Goal: Task Accomplishment & Management: Use online tool/utility

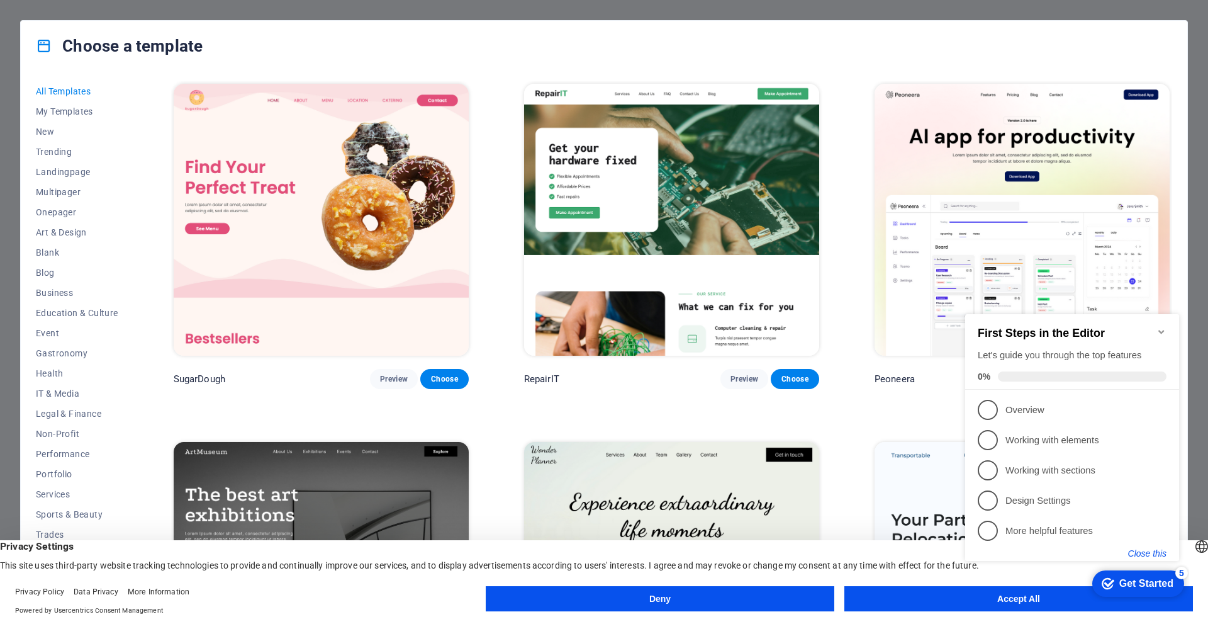
click at [1139, 549] on button "Close this" at bounding box center [1147, 553] width 38 height 10
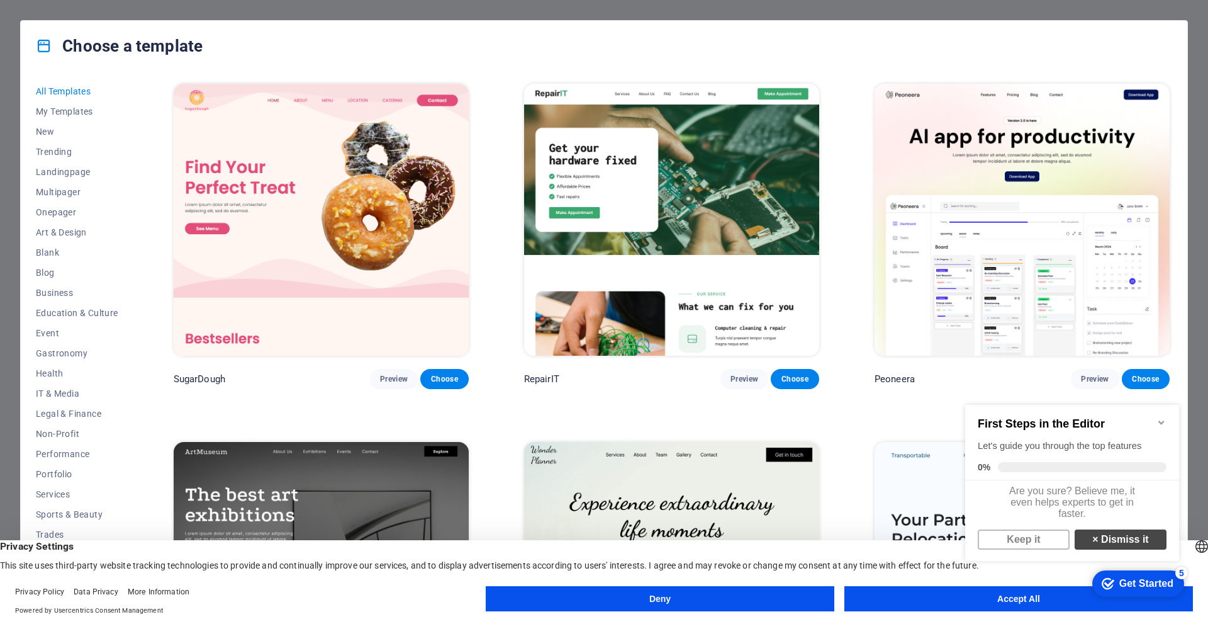
click at [1113, 545] on link "× Dismiss it" at bounding box center [1121, 539] width 92 height 20
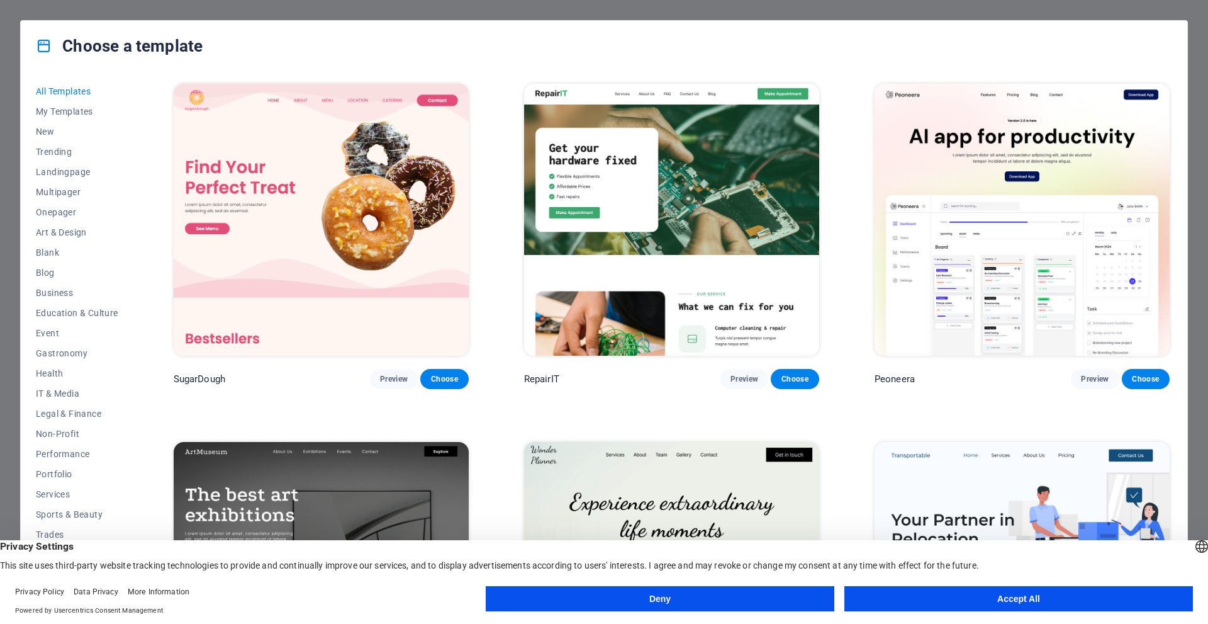
click at [945, 594] on button "Accept All" at bounding box center [1018, 598] width 349 height 25
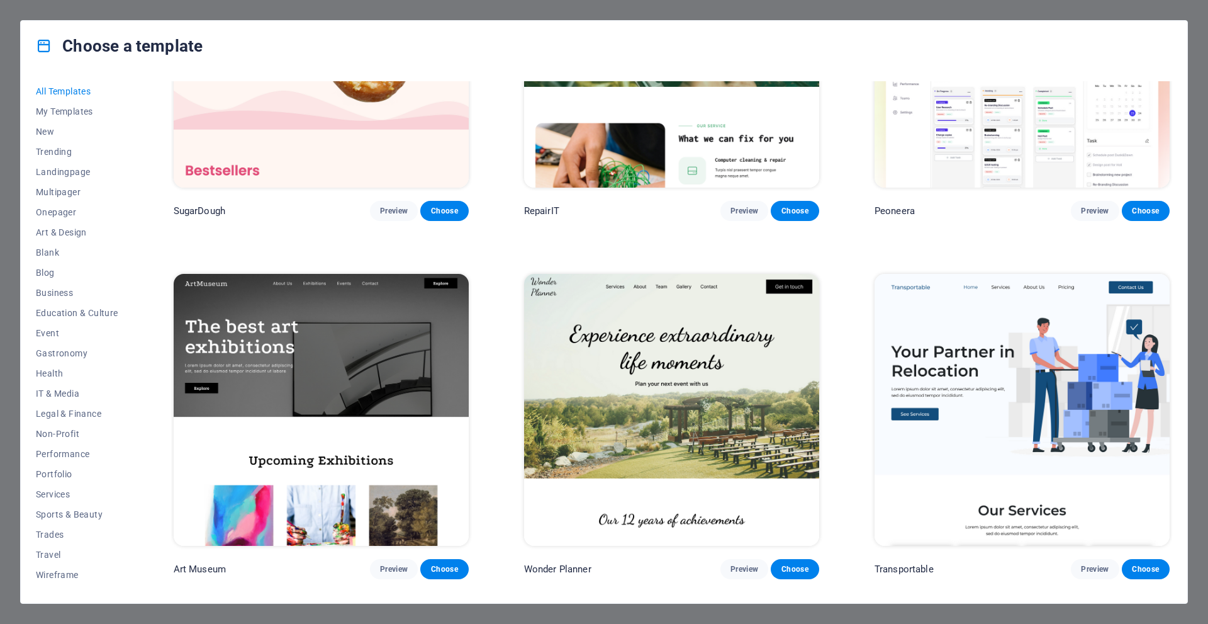
scroll to position [189, 0]
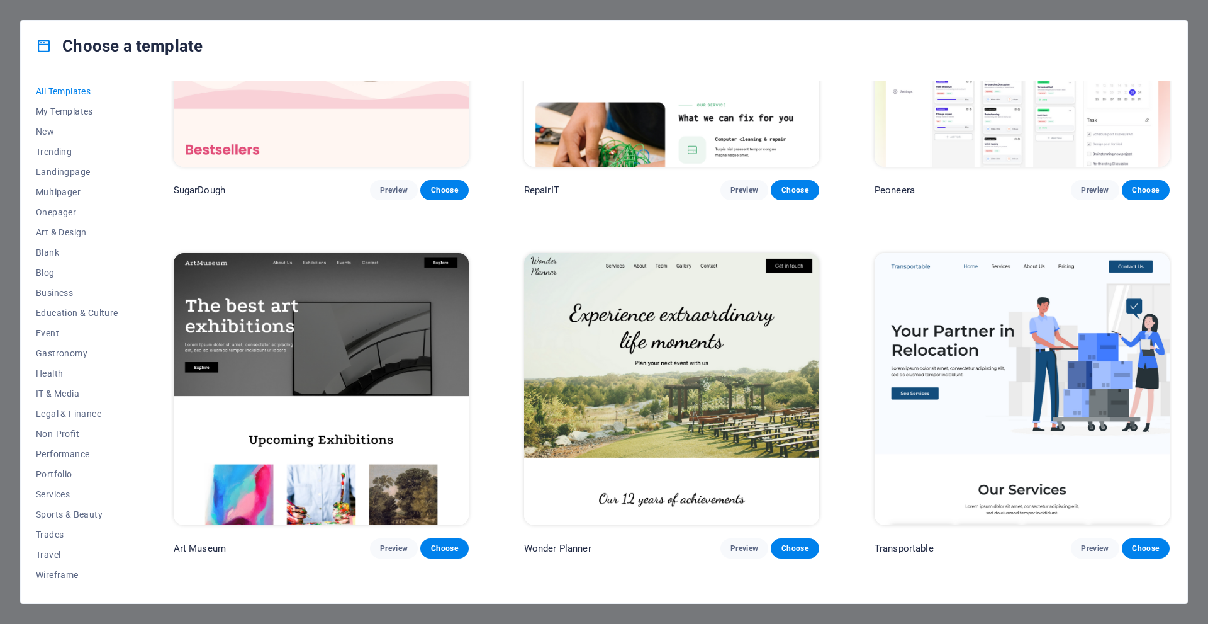
click at [678, 312] on img at bounding box center [671, 389] width 295 height 272
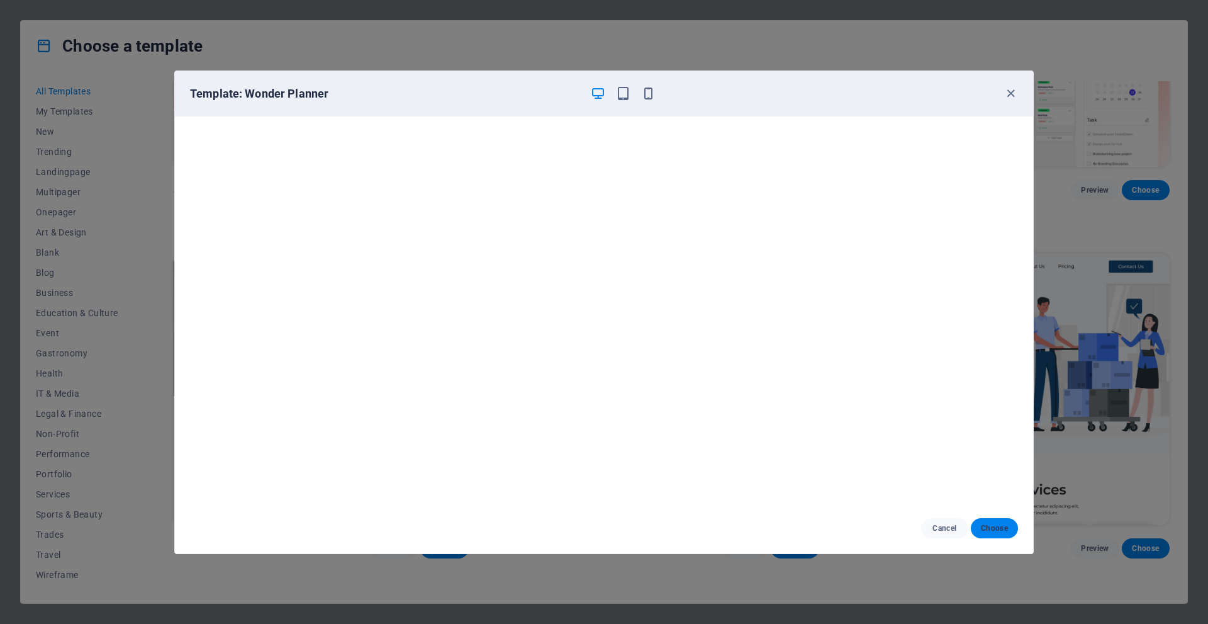
click at [1002, 525] on span "Choose" at bounding box center [994, 528] width 27 height 10
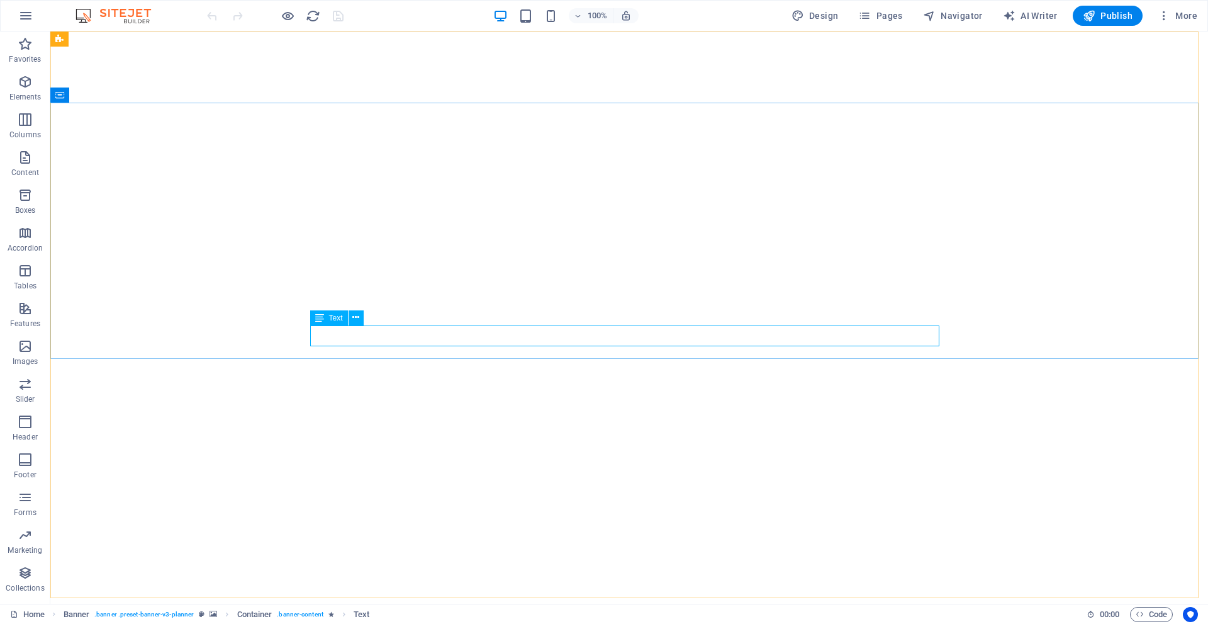
click at [321, 317] on icon at bounding box center [319, 317] width 9 height 15
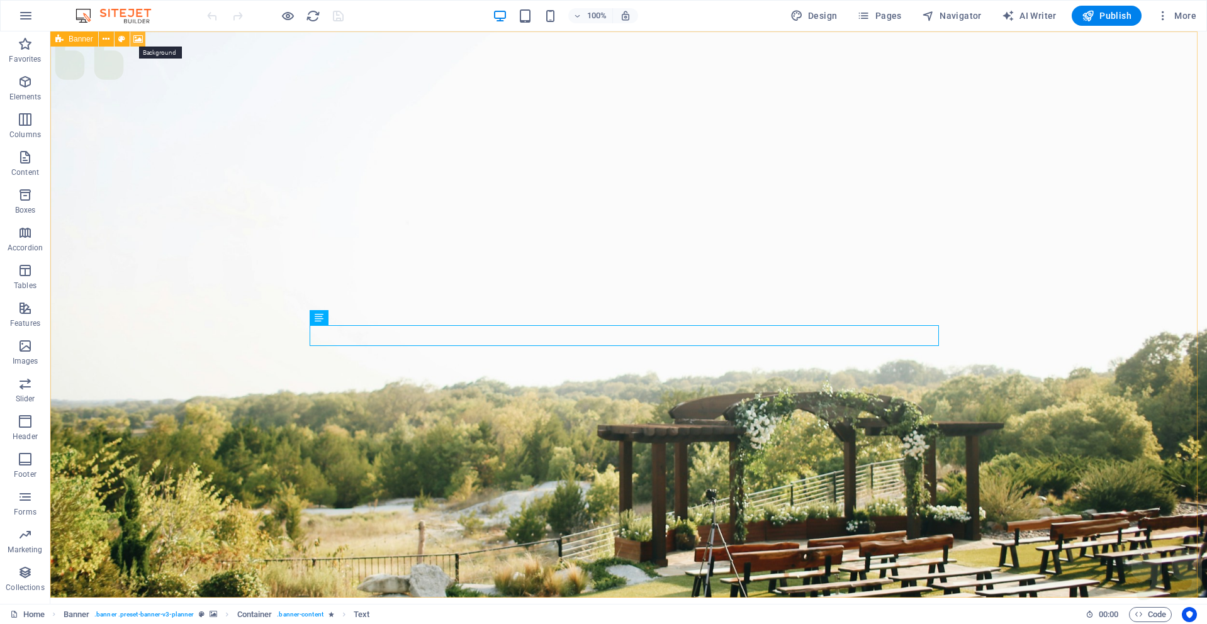
click at [139, 40] on icon at bounding box center [137, 39] width 9 height 13
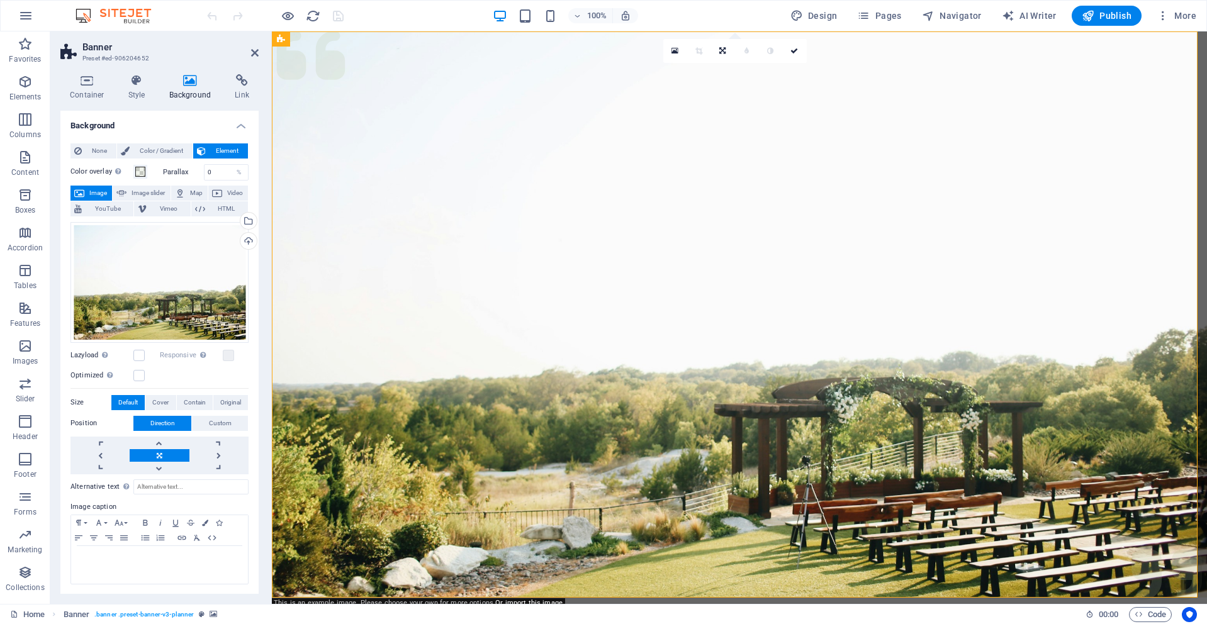
click at [94, 192] on span "Image" at bounding box center [98, 193] width 20 height 15
click at [247, 220] on div "Select files from the file manager, stock photos, or upload file(s)" at bounding box center [247, 222] width 19 height 19
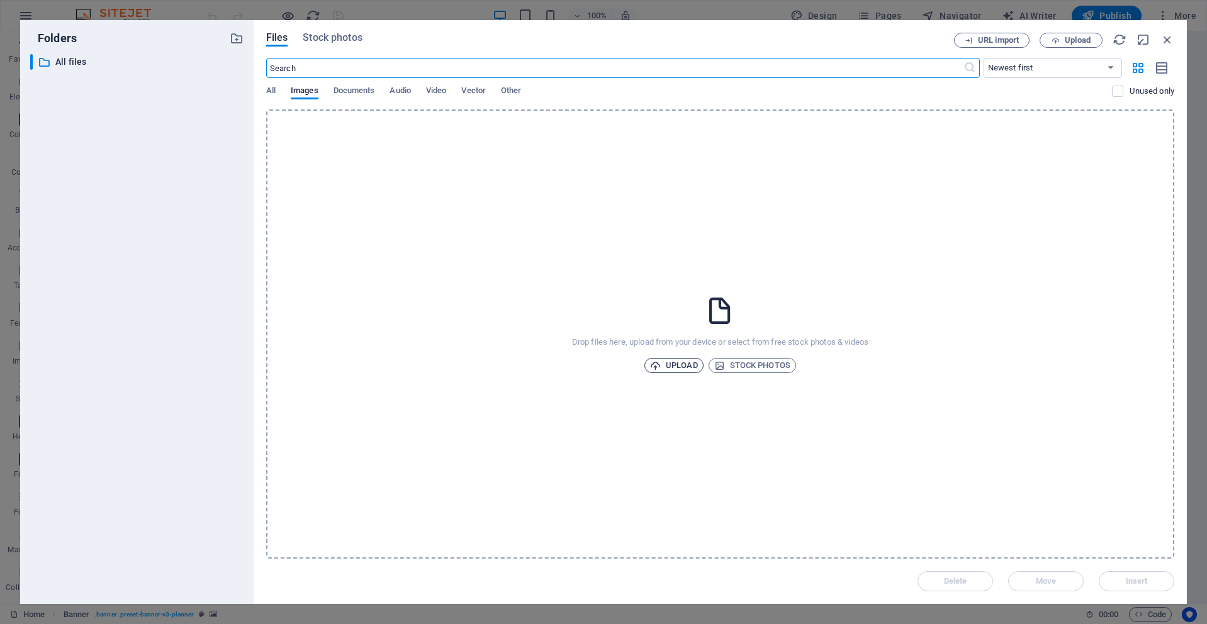
click at [685, 364] on span "Upload" at bounding box center [674, 365] width 48 height 15
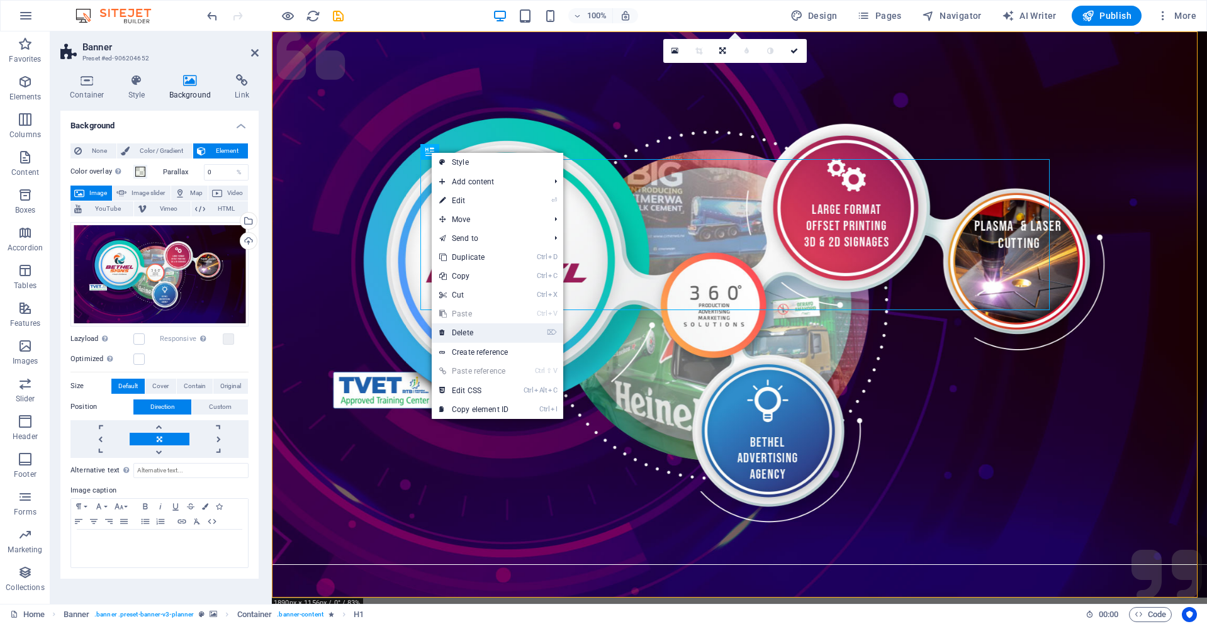
click at [468, 332] on link "⌦ Delete" at bounding box center [474, 332] width 84 height 19
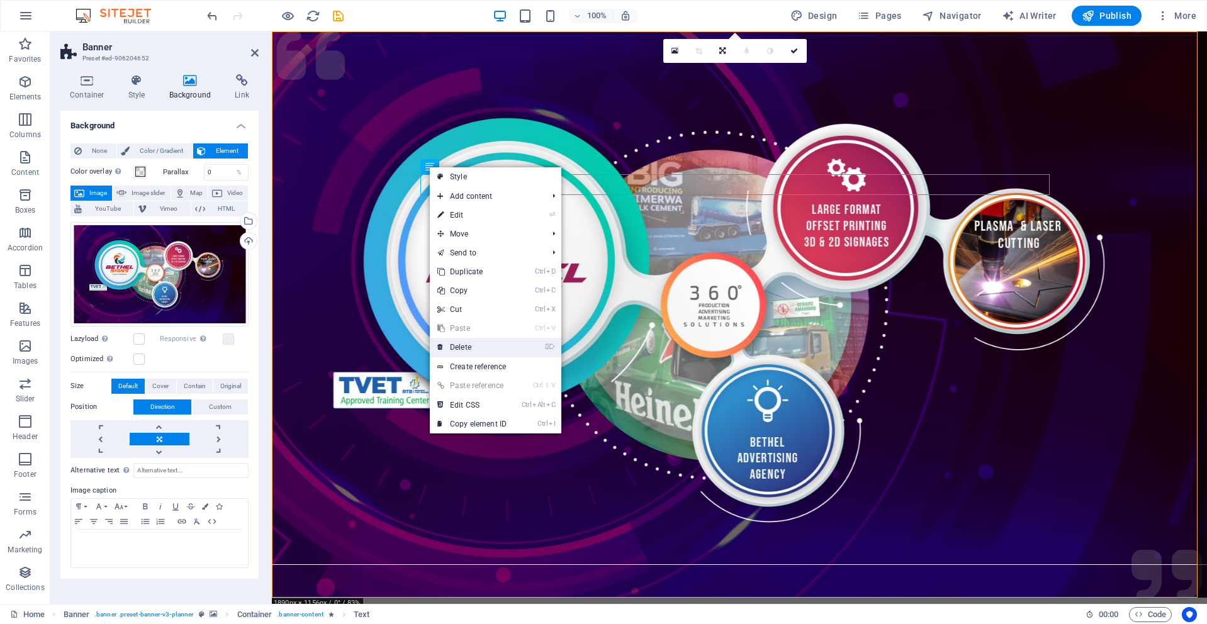
click at [462, 350] on link "⌦ Delete" at bounding box center [472, 347] width 84 height 19
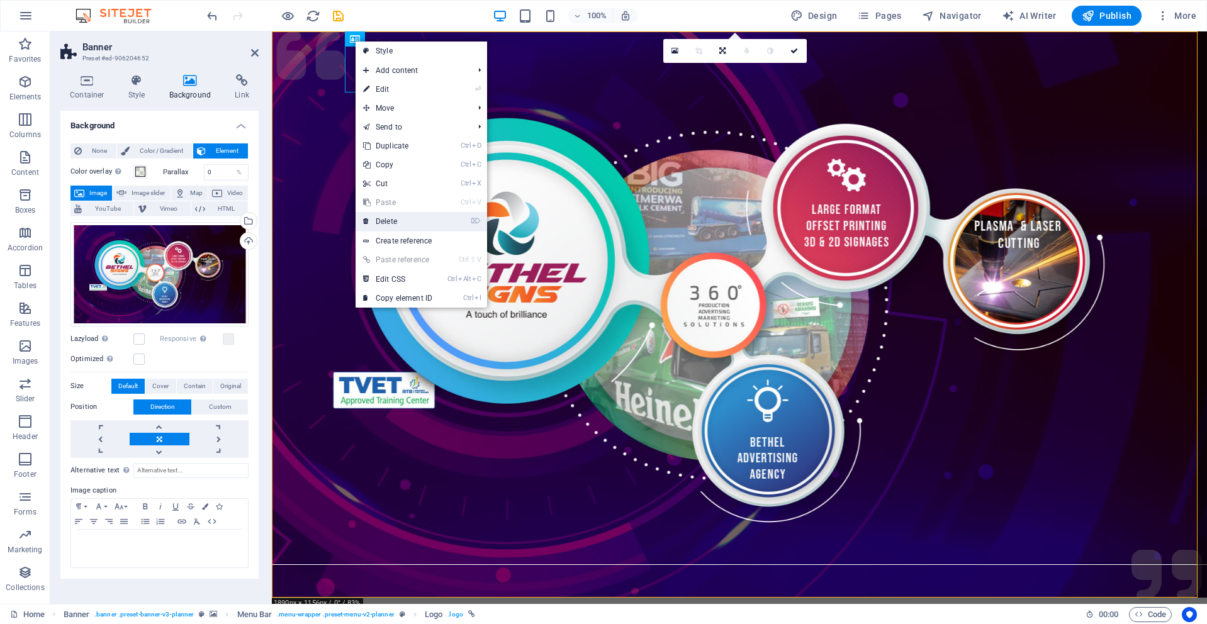
click at [403, 224] on link "⌦ Delete" at bounding box center [398, 221] width 84 height 19
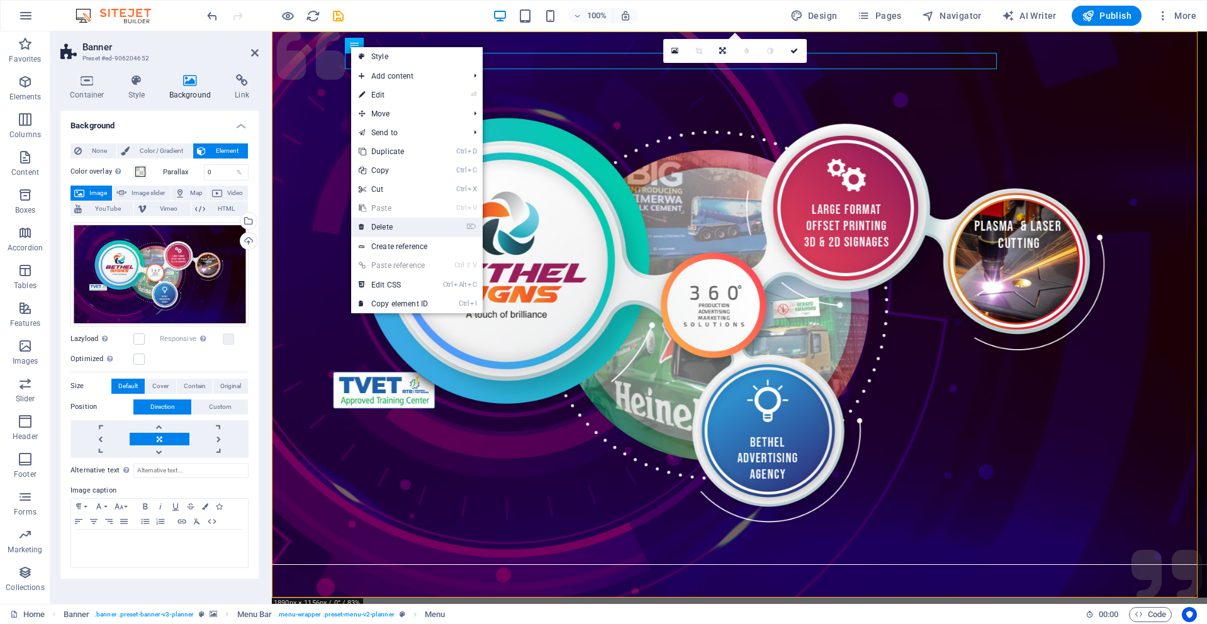
click at [384, 228] on link "⌦ Delete" at bounding box center [393, 227] width 84 height 19
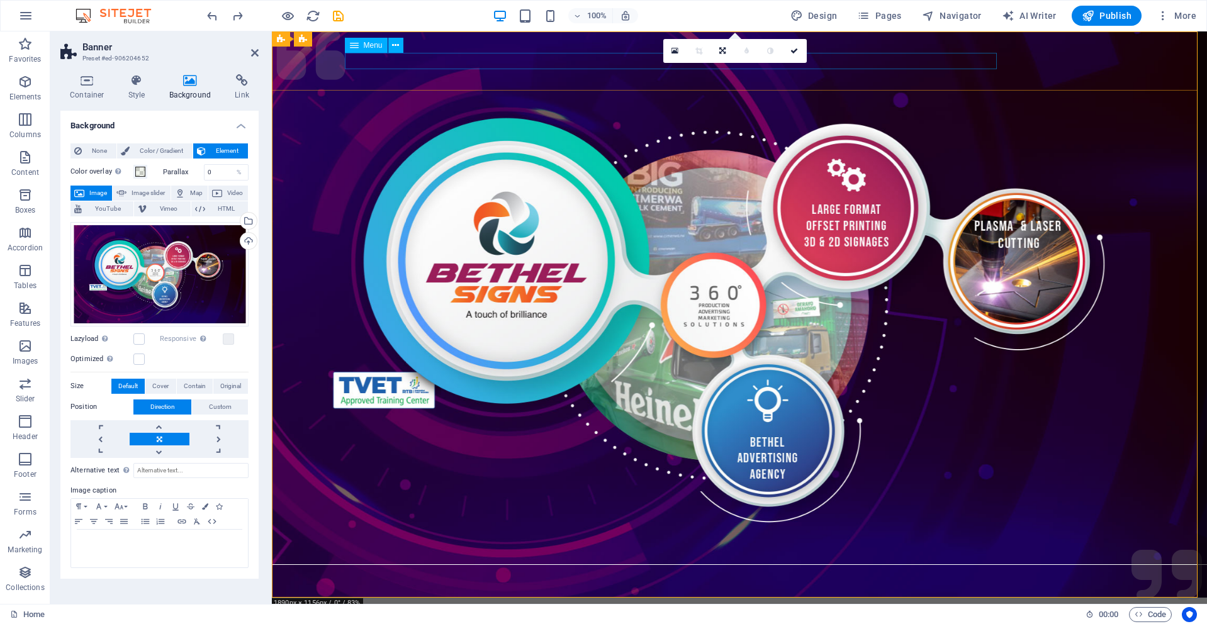
click at [534, 608] on nav "Services About Team Gallery Contact" at bounding box center [739, 616] width 780 height 16
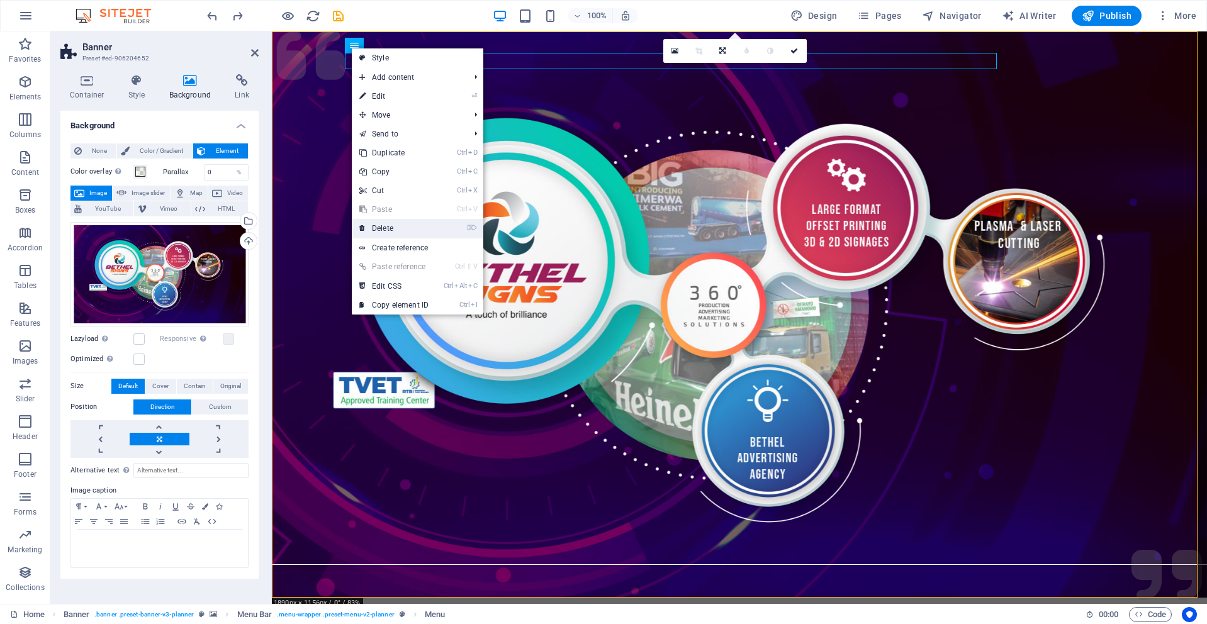
click at [380, 227] on link "⌦ Delete" at bounding box center [394, 228] width 84 height 19
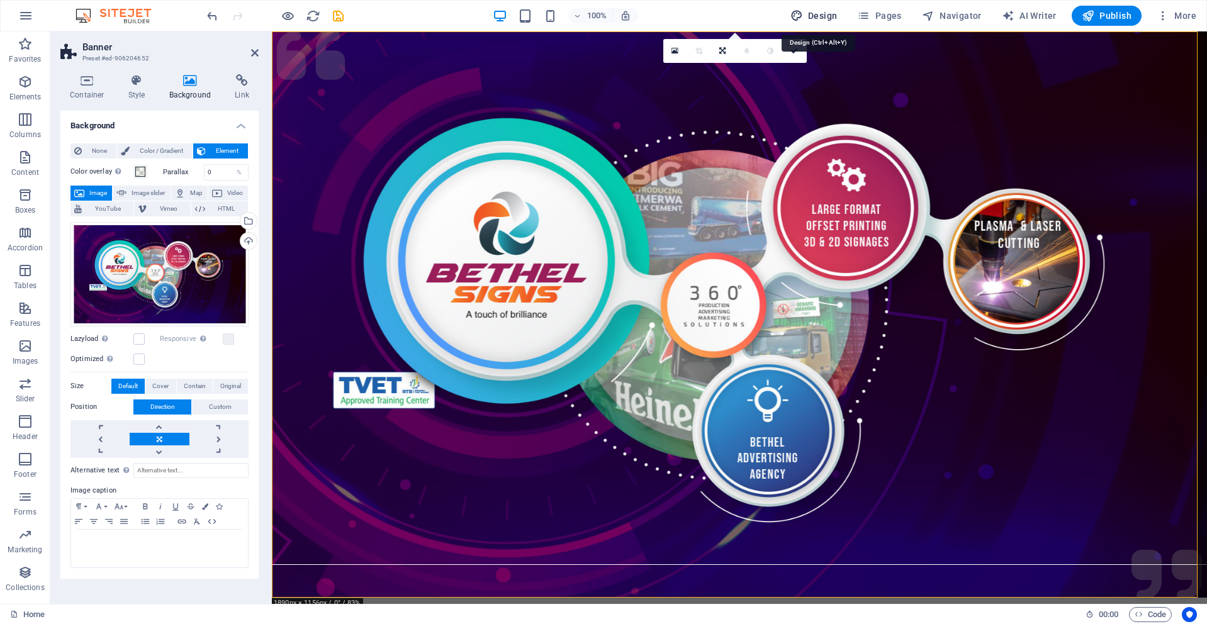
select select "px"
select select "300"
select select "px"
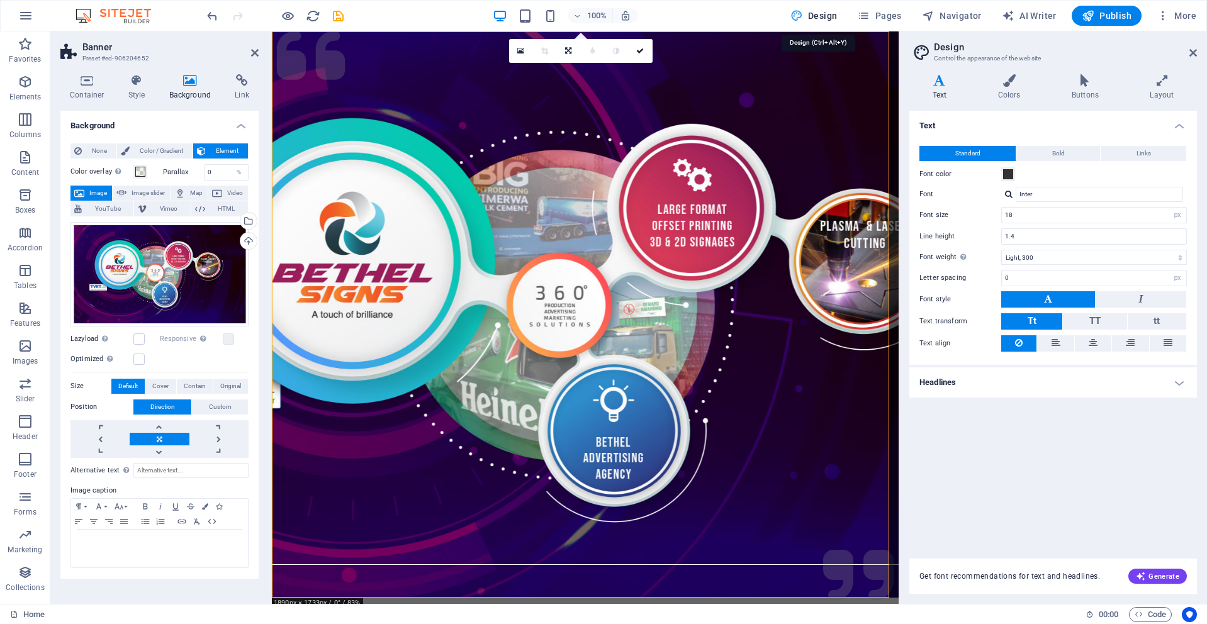
click at [1196, 54] on icon at bounding box center [1193, 53] width 8 height 10
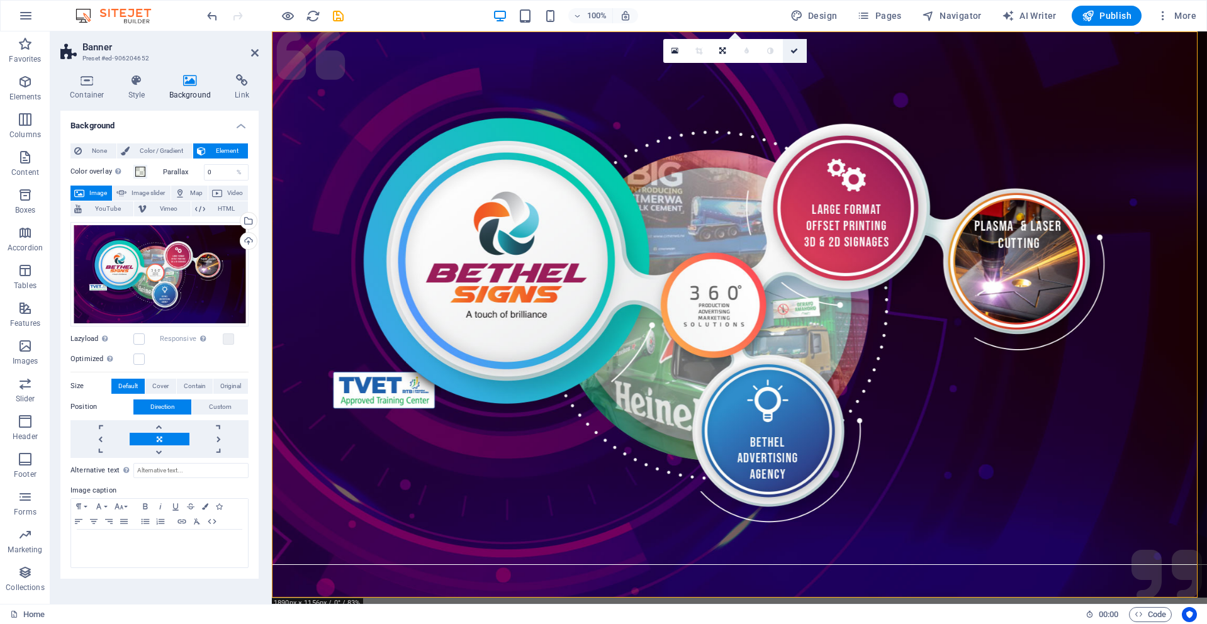
click at [798, 46] on link at bounding box center [795, 51] width 24 height 24
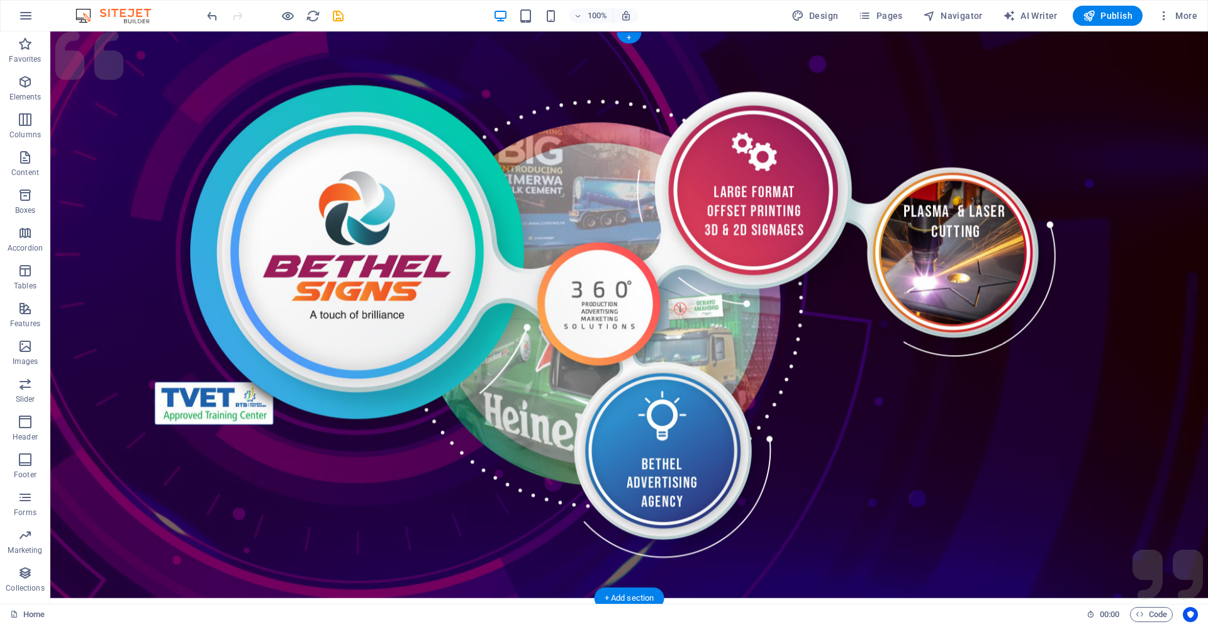
click at [395, 309] on figure at bounding box center [629, 314] width 1158 height 566
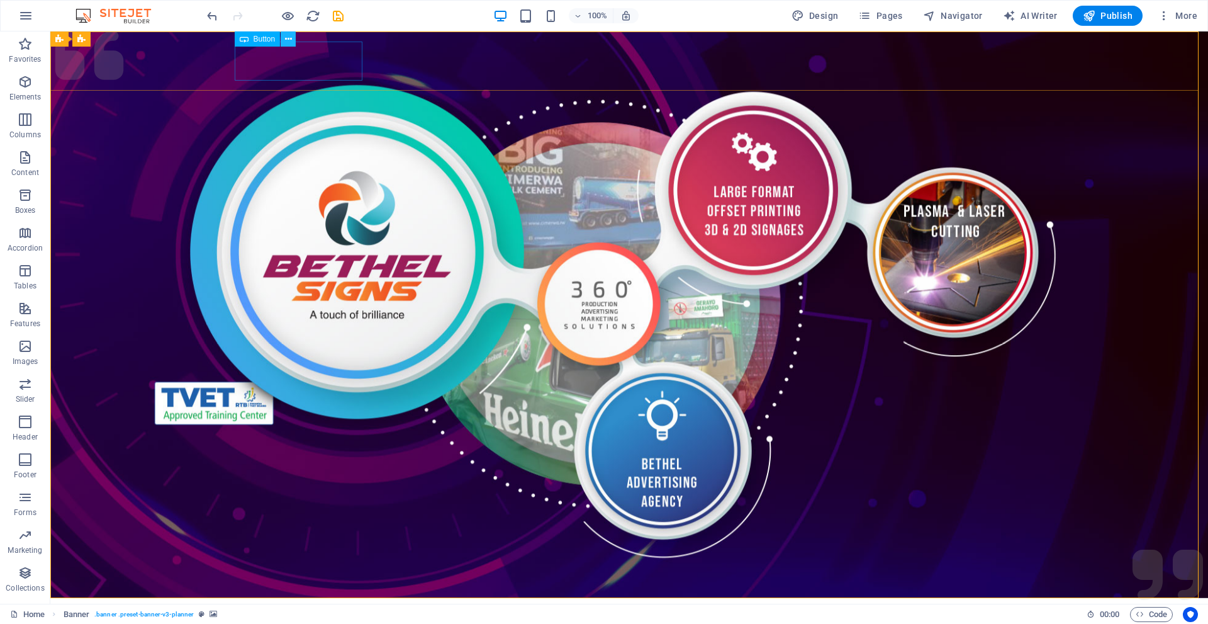
click at [292, 39] on button at bounding box center [288, 38] width 15 height 15
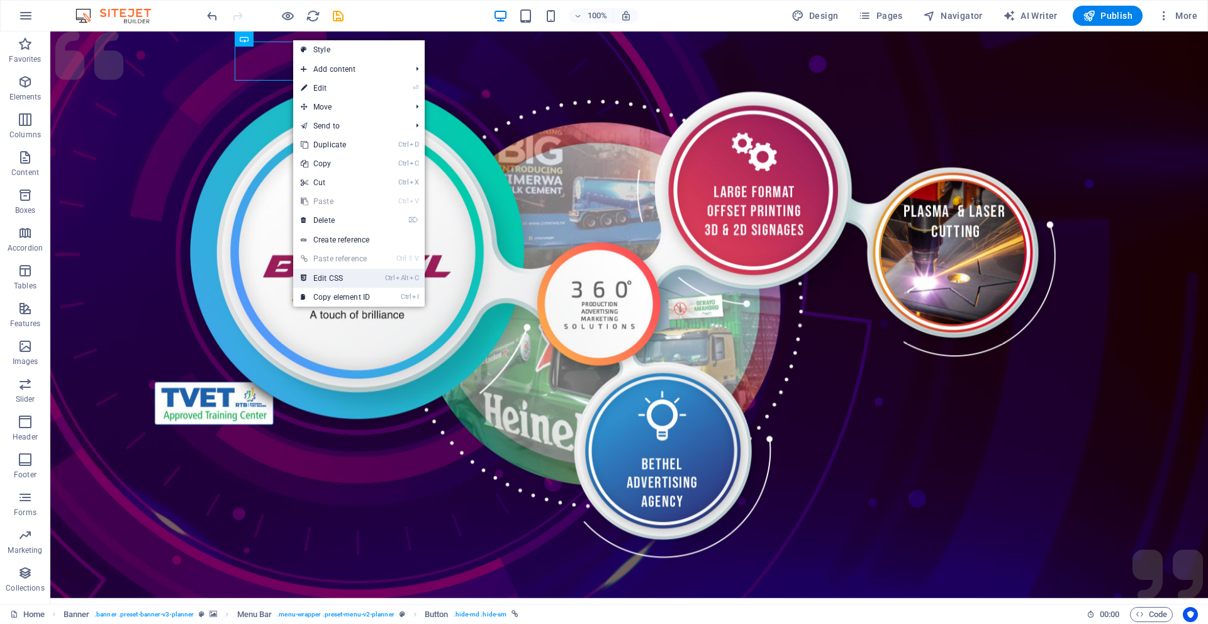
click at [340, 277] on link "Ctrl Alt C Edit CSS" at bounding box center [335, 278] width 84 height 19
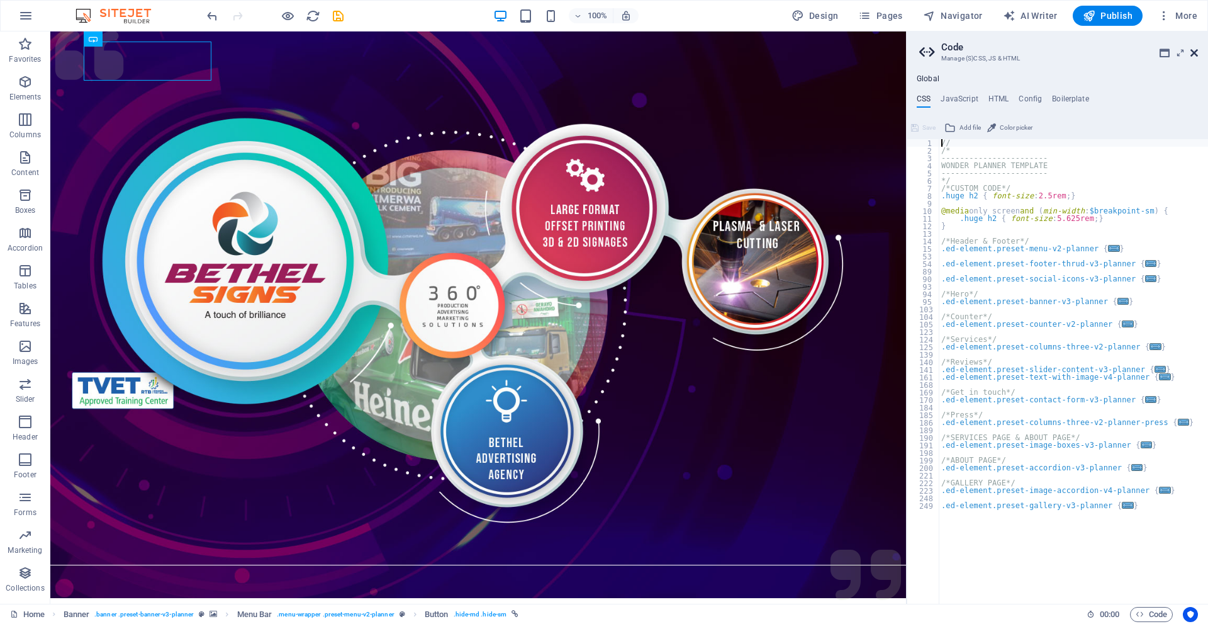
click at [1197, 50] on icon at bounding box center [1195, 53] width 8 height 10
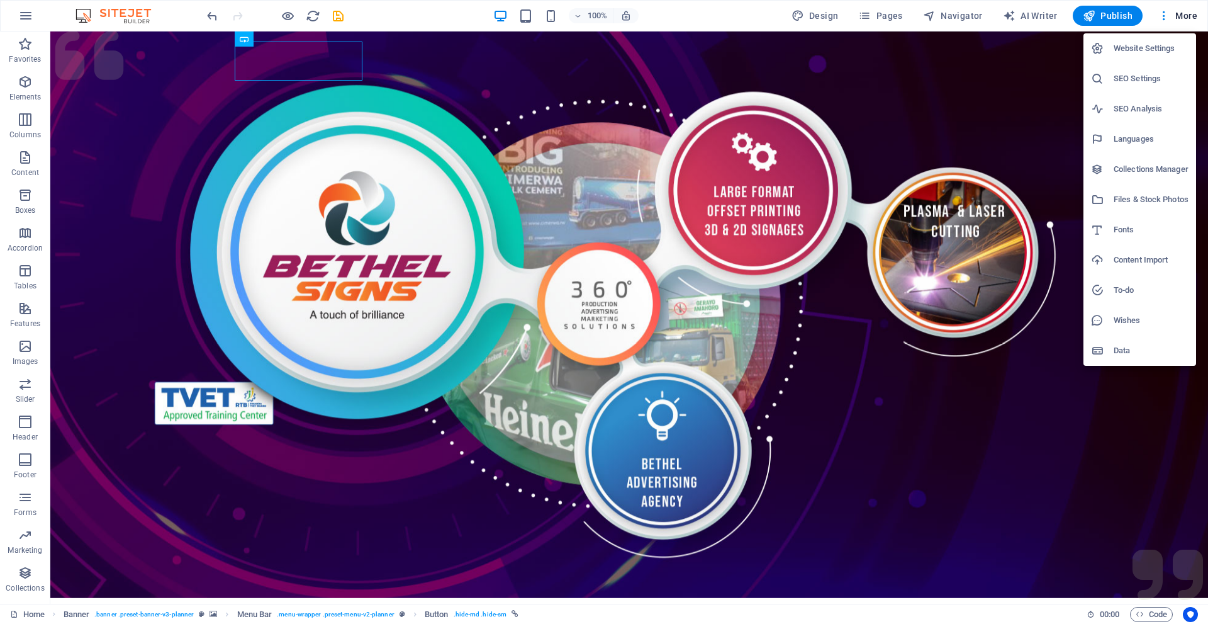
click at [714, 15] on div at bounding box center [604, 312] width 1208 height 624
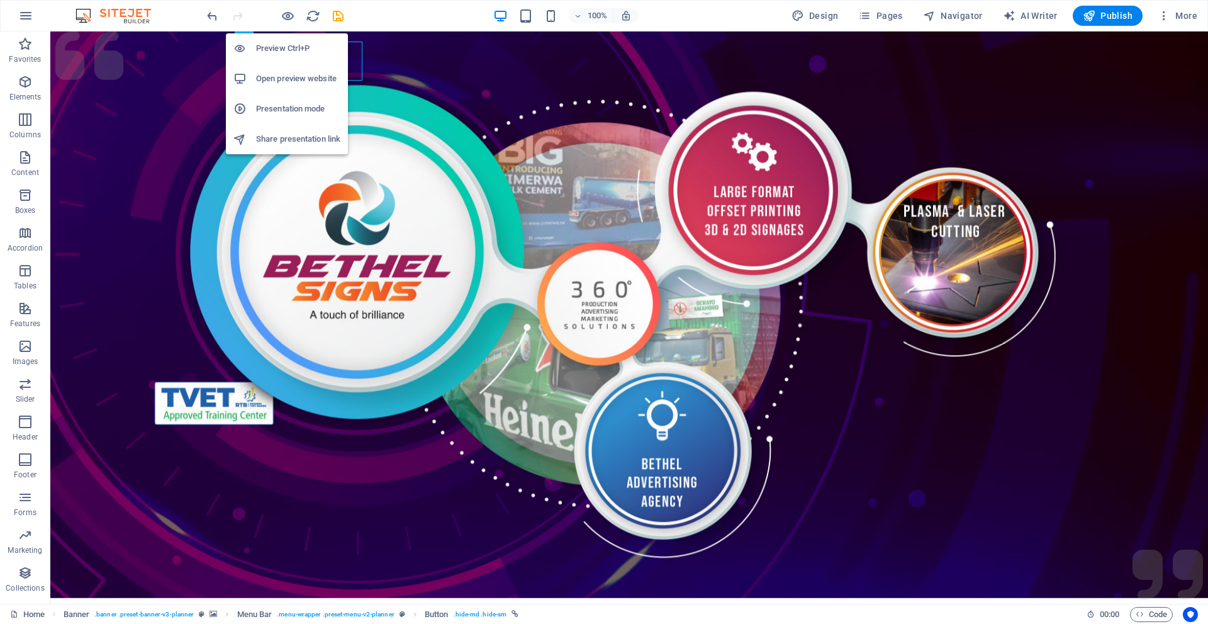
click at [288, 48] on h6 "Preview Ctrl+P" at bounding box center [298, 48] width 84 height 15
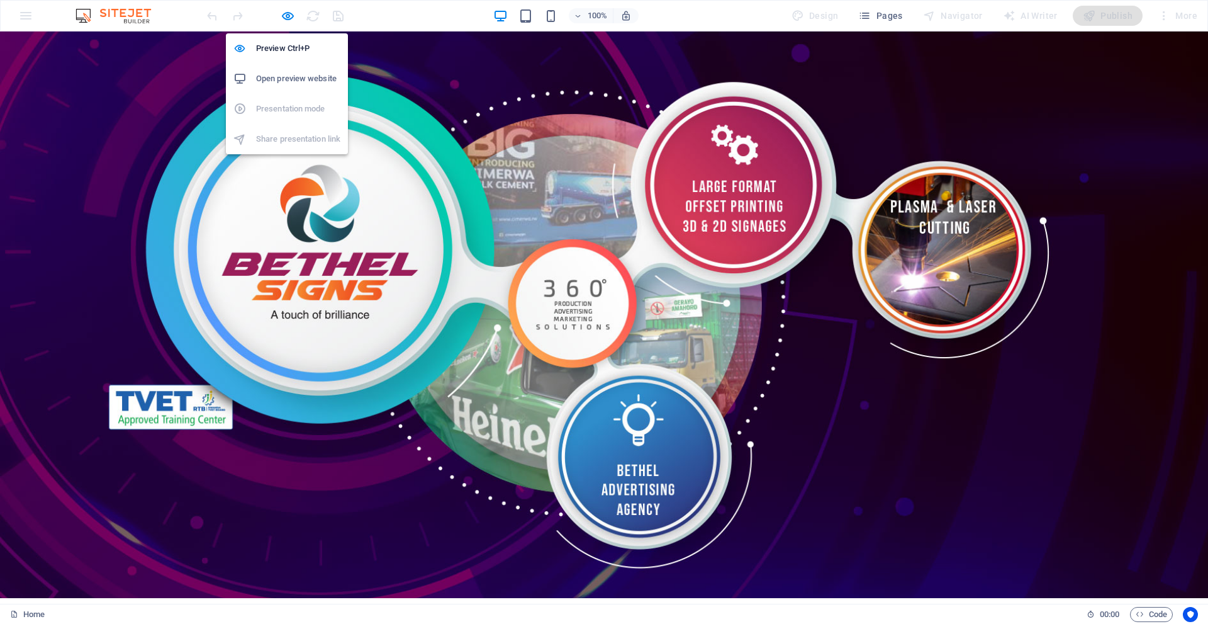
click at [303, 76] on h6 "Open preview website" at bounding box center [298, 78] width 84 height 15
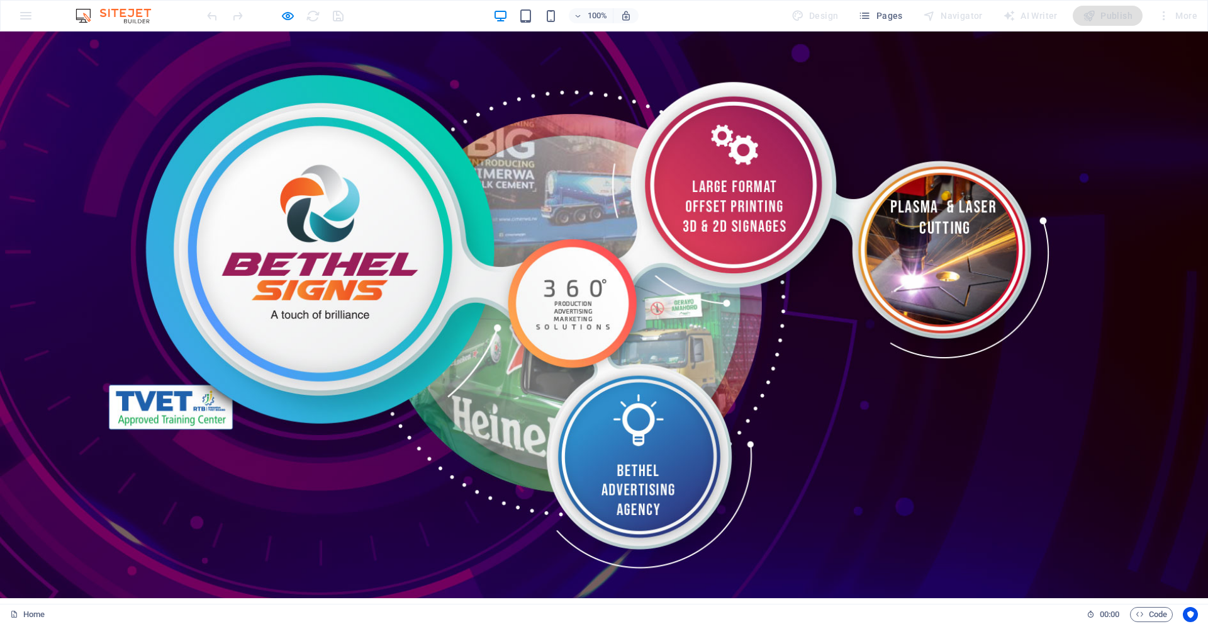
click at [298, 608] on link "Get in touch" at bounding box center [278, 627] width 128 height 39
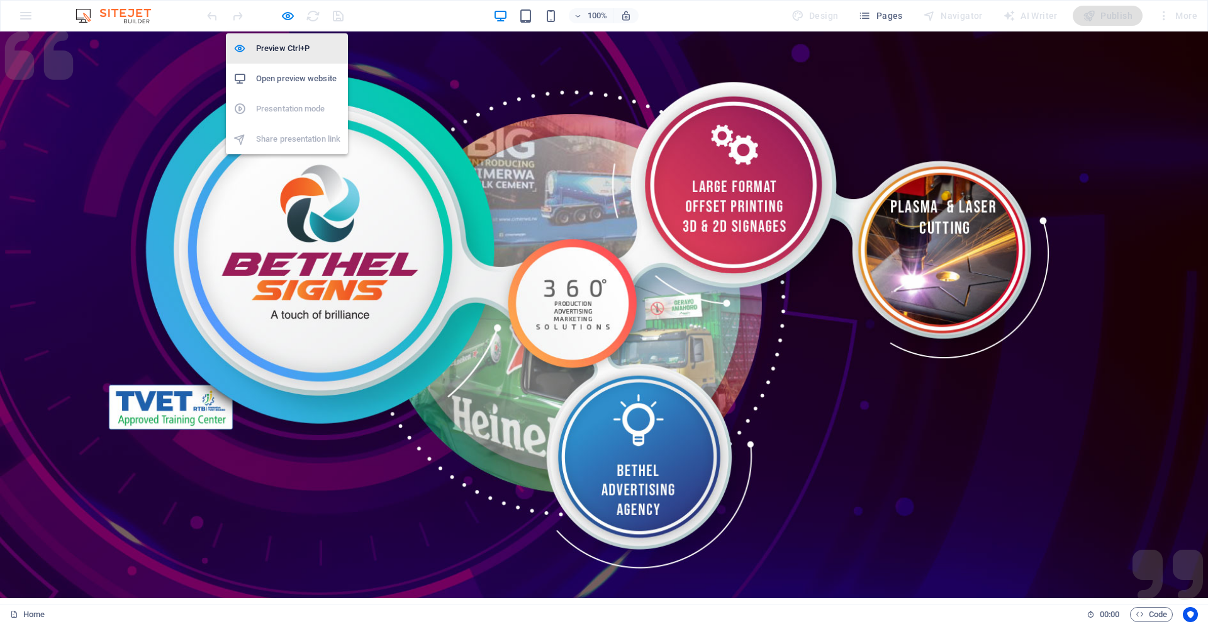
click at [286, 40] on li "Preview Ctrl+P" at bounding box center [287, 48] width 122 height 30
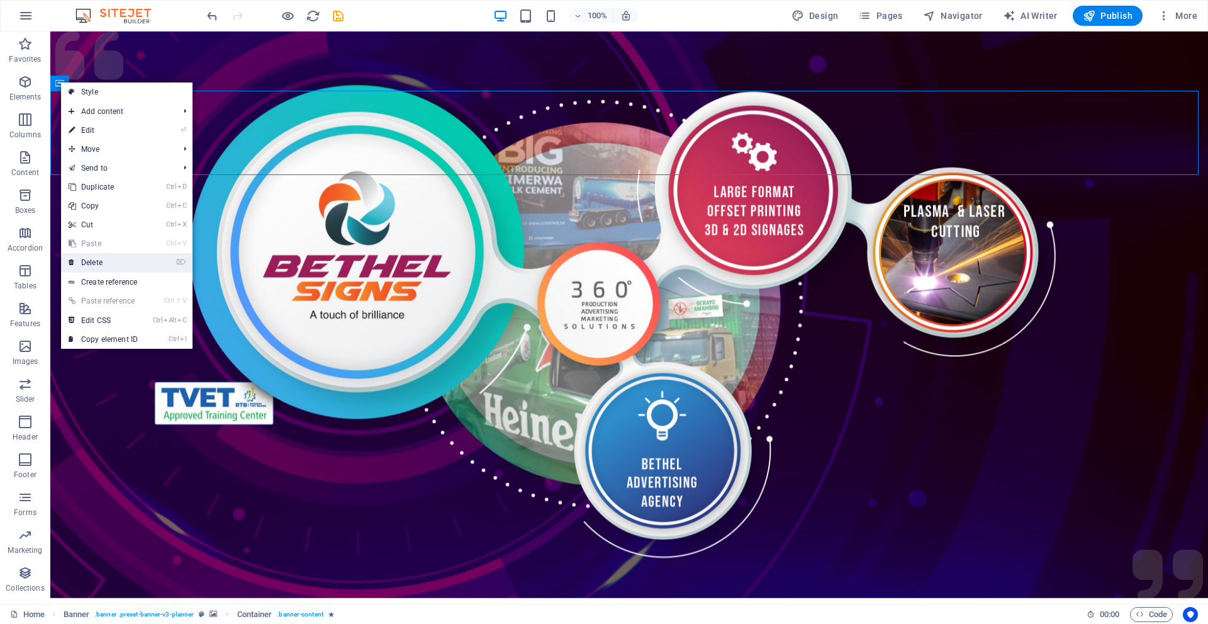
click at [103, 255] on link "⌦ Delete" at bounding box center [103, 262] width 84 height 19
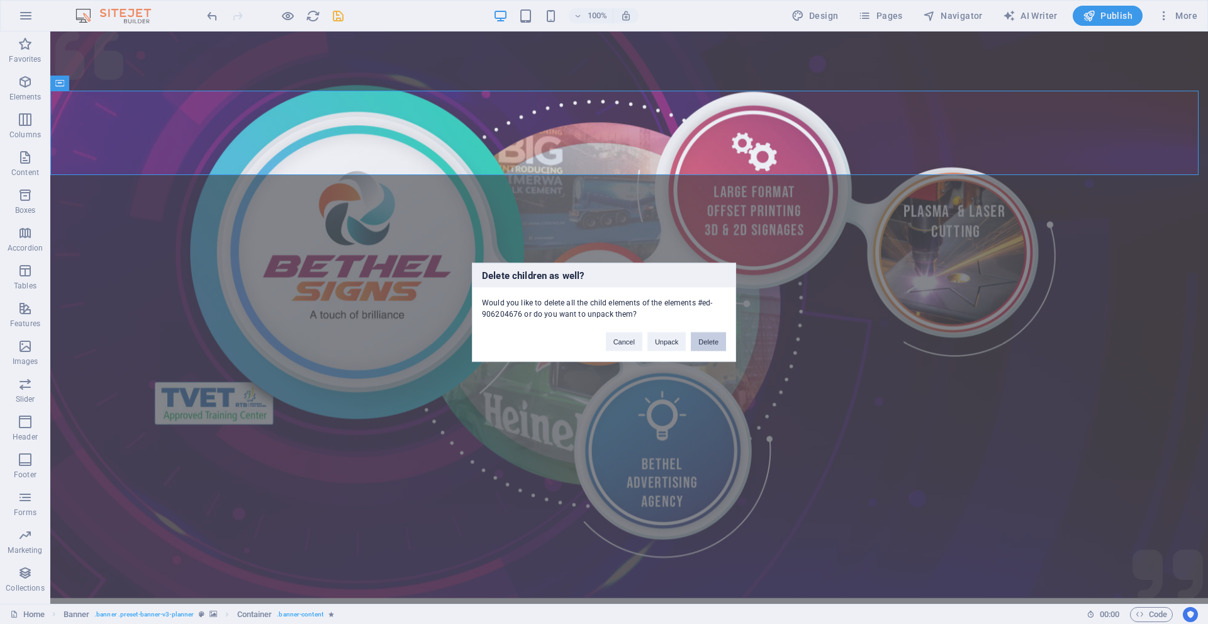
click at [715, 340] on button "Delete" at bounding box center [708, 341] width 35 height 19
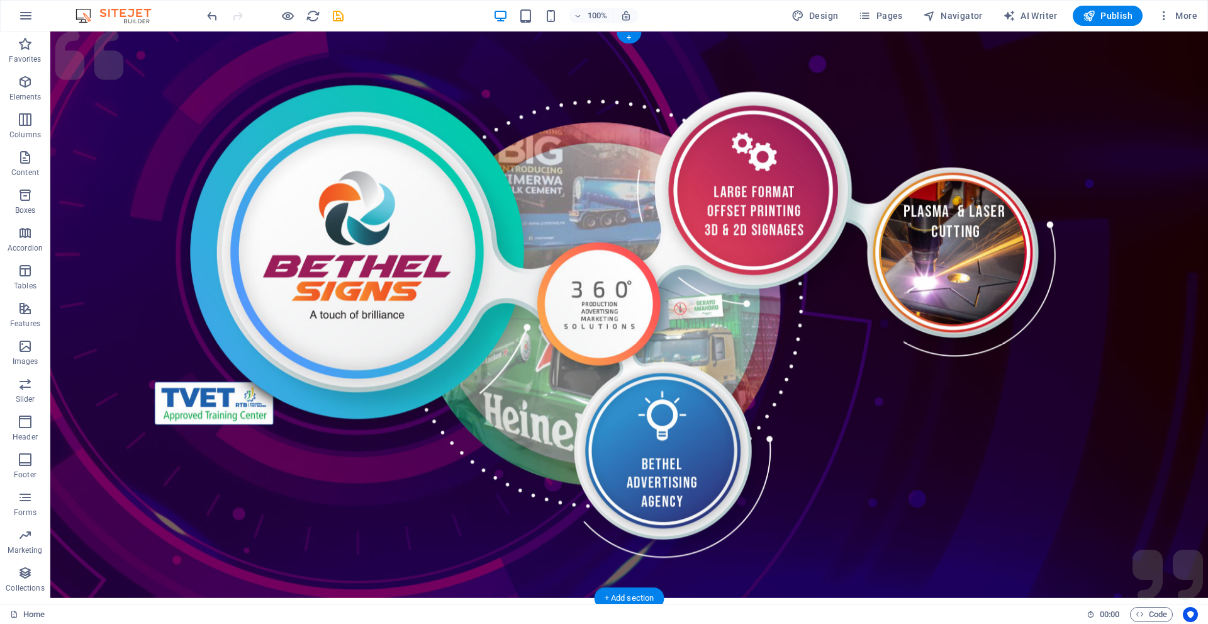
click at [186, 199] on figure at bounding box center [629, 314] width 1158 height 566
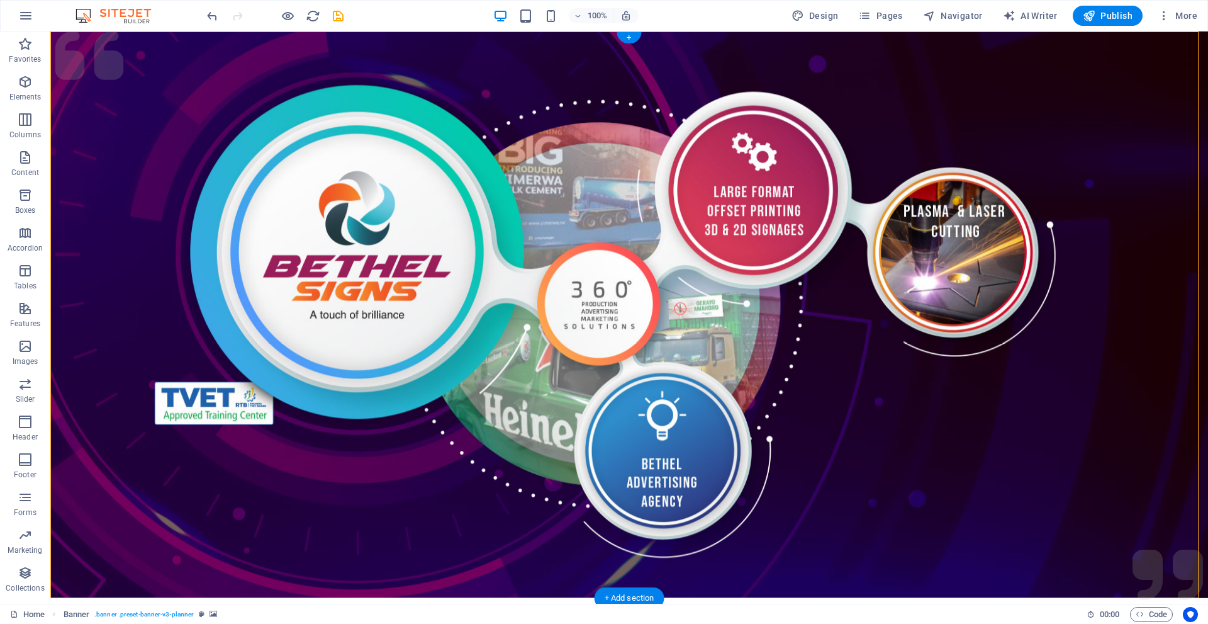
click at [179, 95] on figure at bounding box center [629, 314] width 1158 height 566
click at [886, 598] on div "Menu Get in touch" at bounding box center [629, 627] width 1158 height 59
select select "rem"
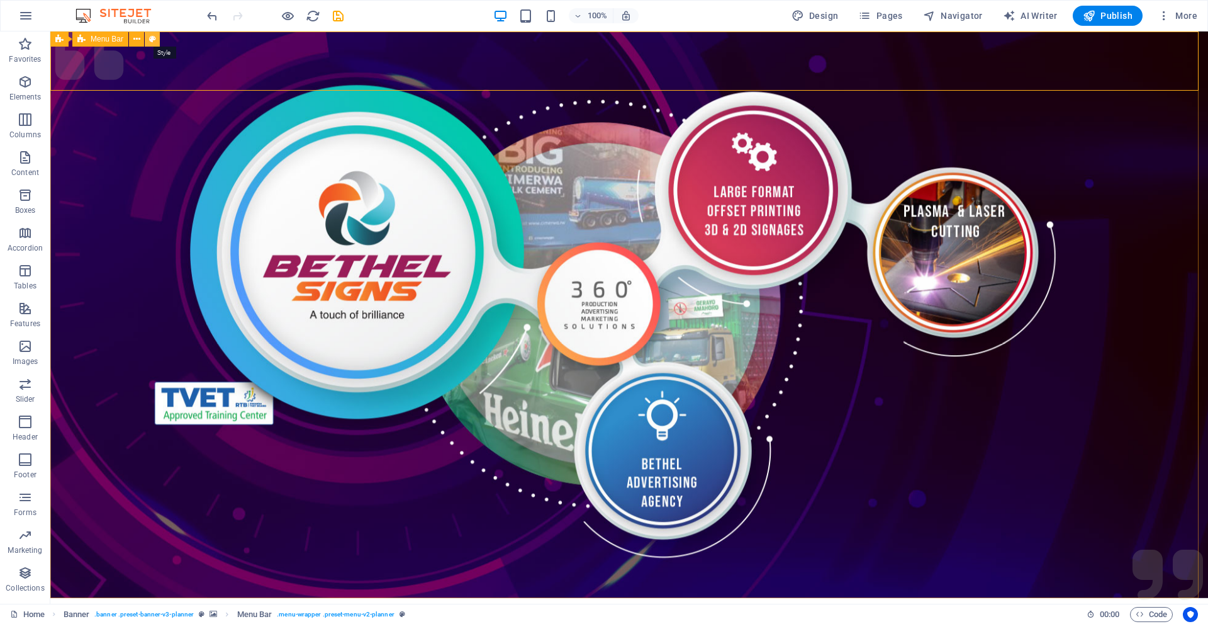
select select "rem"
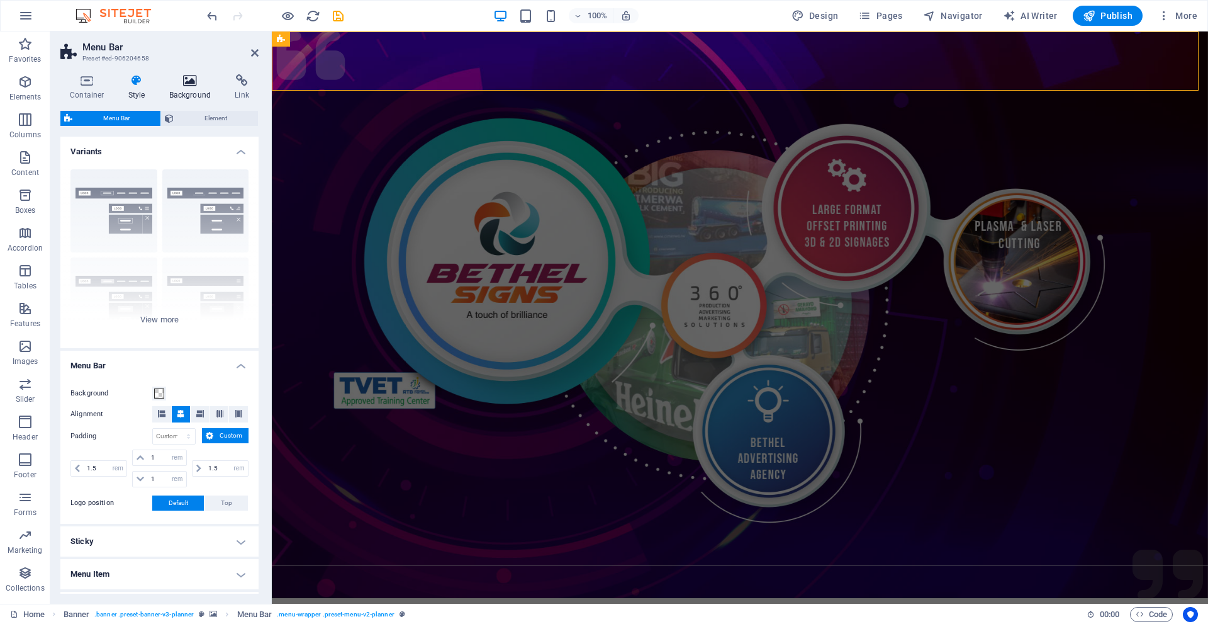
click at [177, 79] on icon at bounding box center [190, 80] width 61 height 13
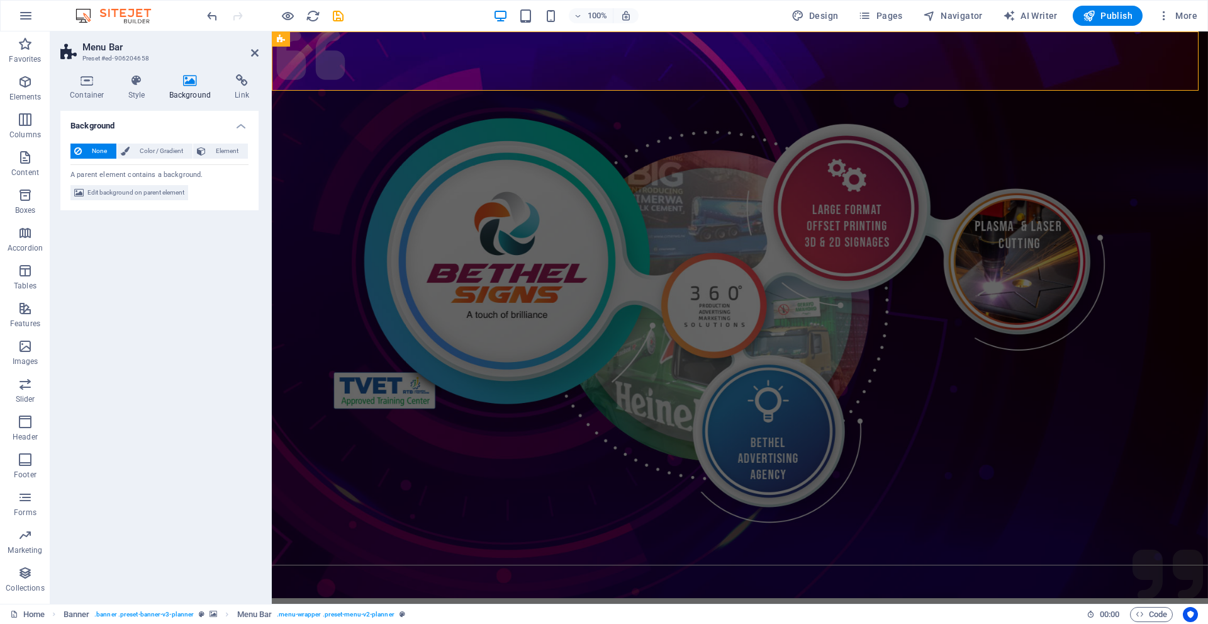
click at [377, 152] on figure at bounding box center [740, 314] width 936 height 566
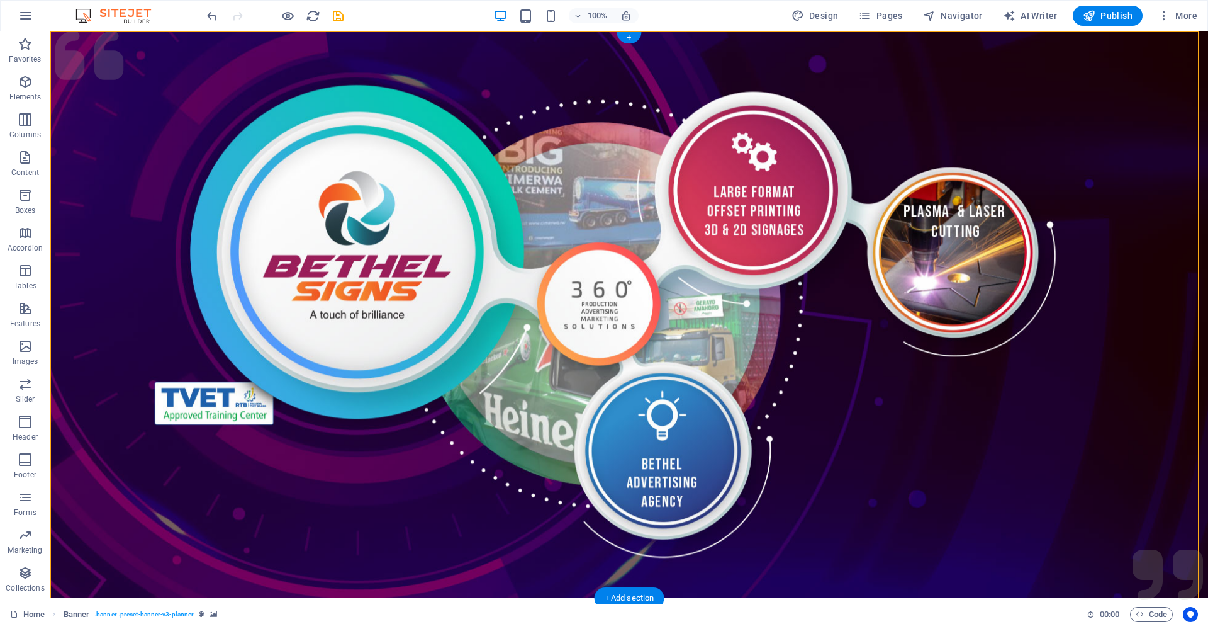
click at [162, 132] on figure at bounding box center [629, 314] width 1158 height 566
click at [23, 79] on icon "button" at bounding box center [25, 81] width 15 height 15
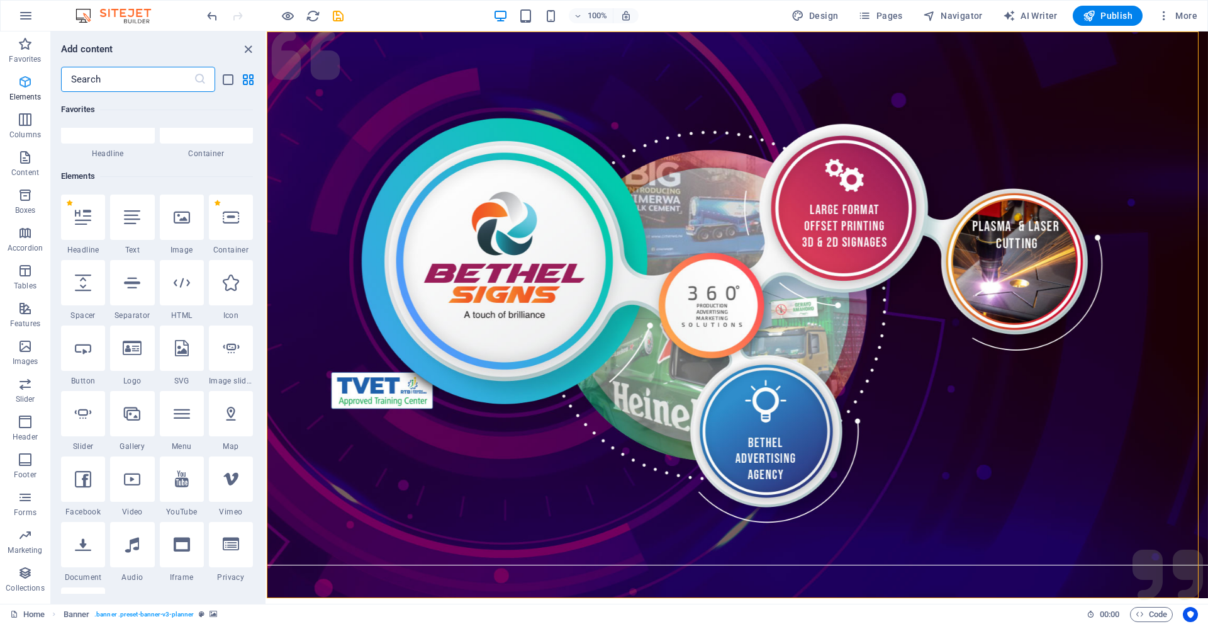
scroll to position [134, 0]
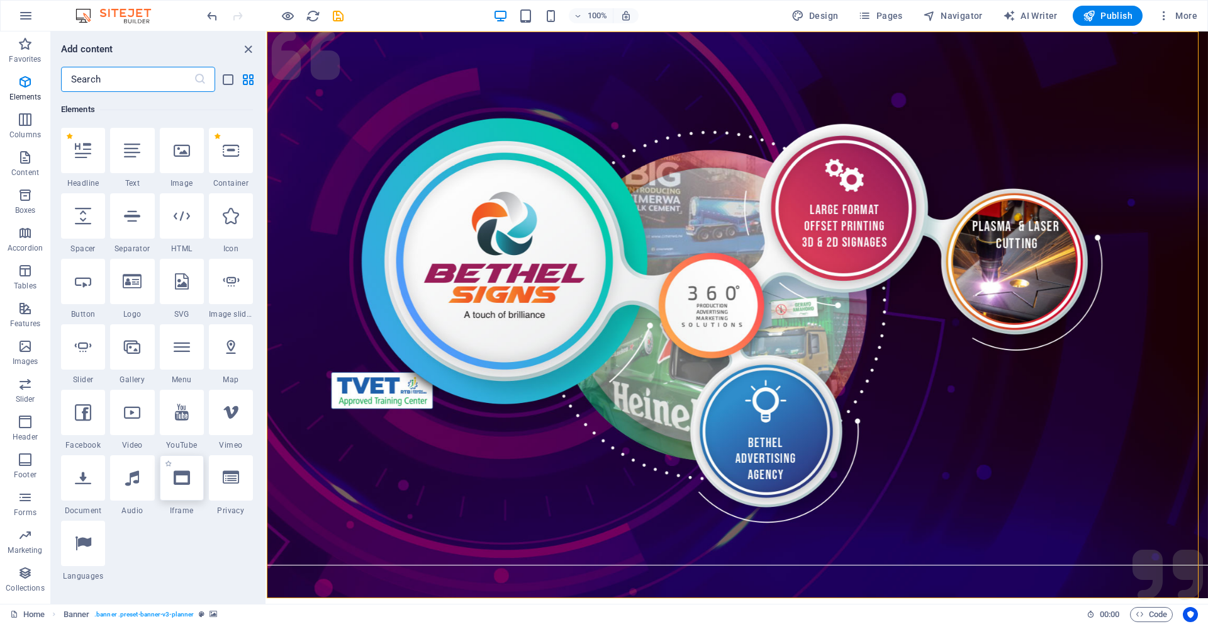
click at [184, 481] on icon at bounding box center [182, 477] width 16 height 16
select select "%"
select select "px"
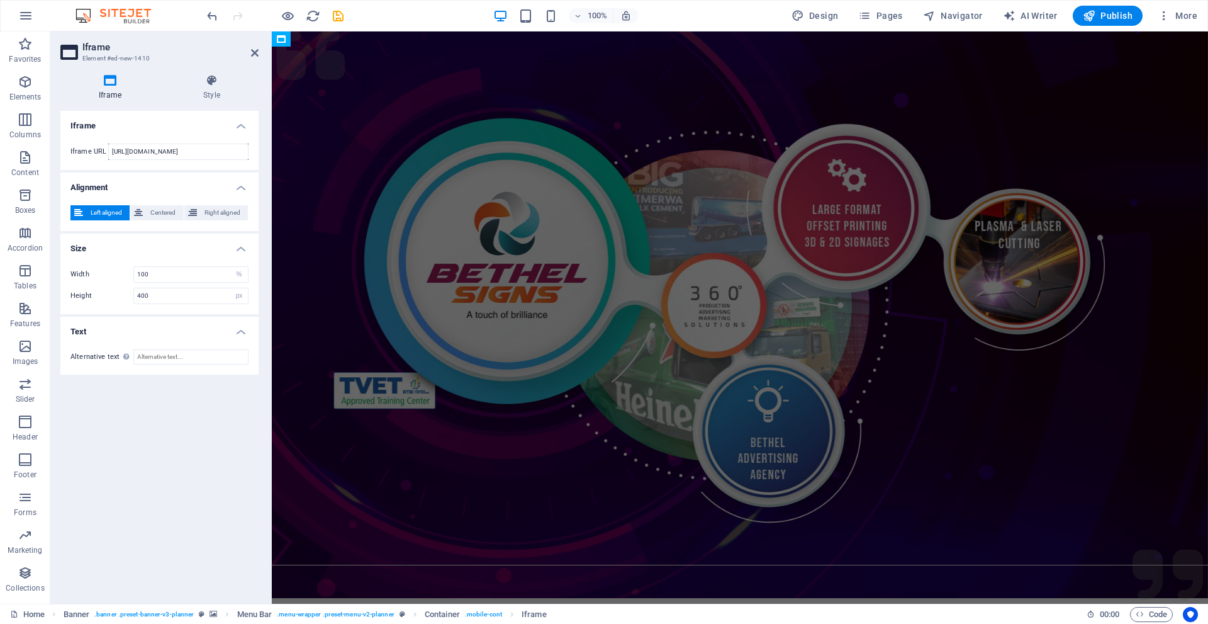
drag, startPoint x: 524, startPoint y: 239, endPoint x: 599, endPoint y: 285, distance: 87.8
click at [599, 285] on figure at bounding box center [740, 314] width 936 height 566
click at [832, 17] on span "Design" at bounding box center [815, 15] width 47 height 13
select select "px"
select select "300"
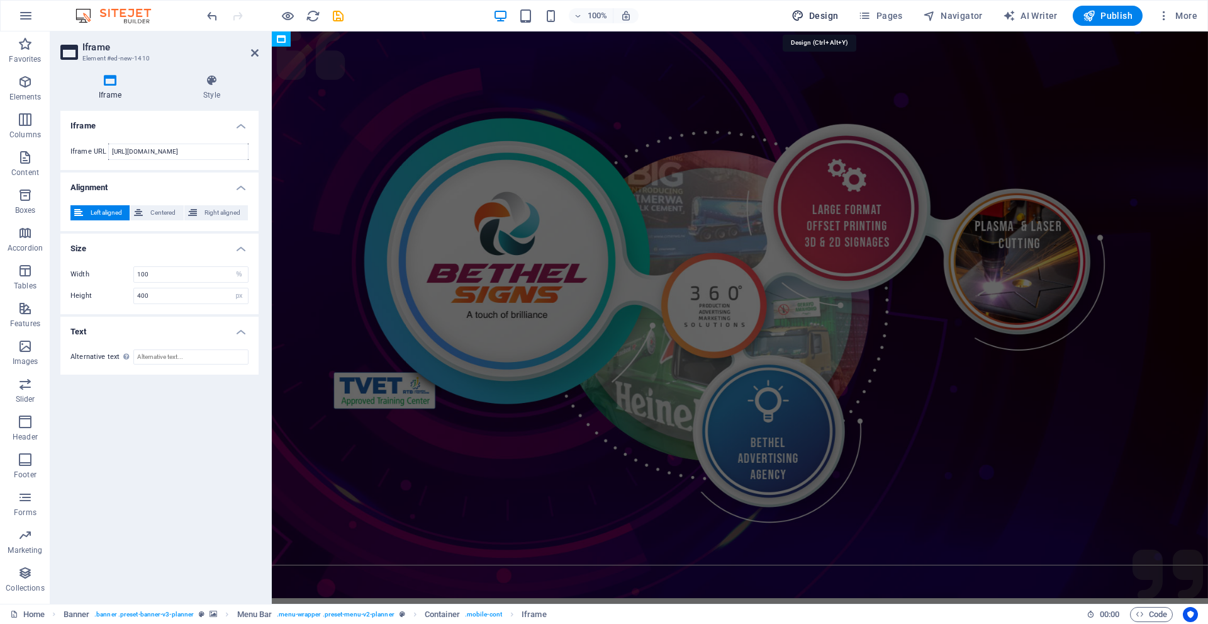
select select "px"
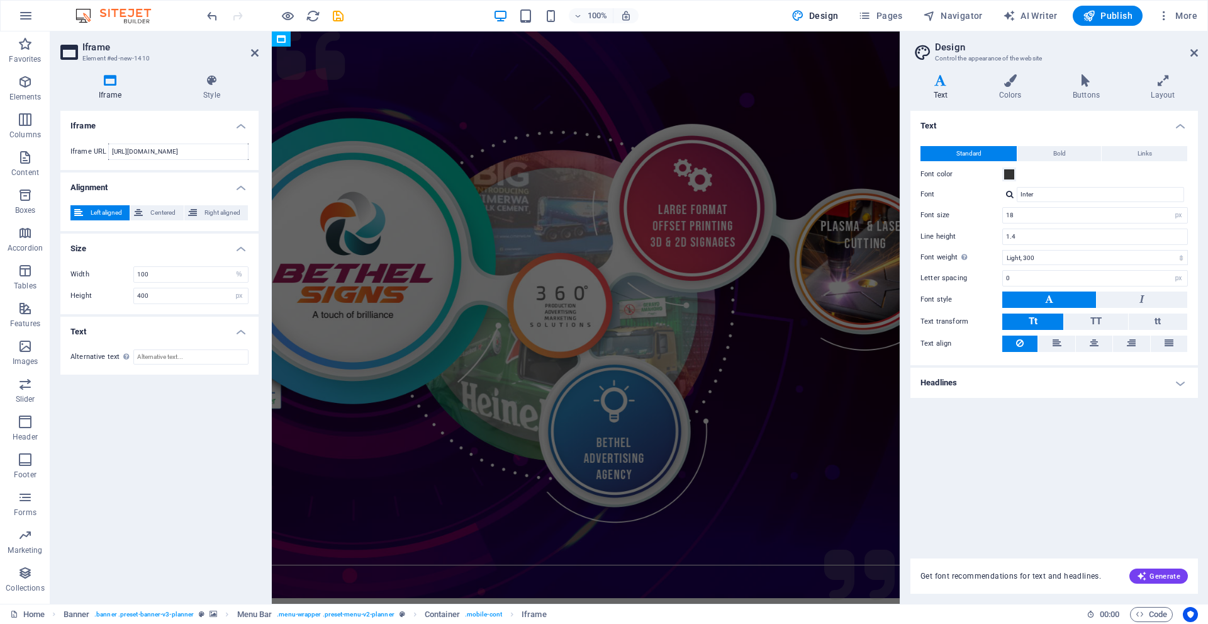
click at [566, 147] on figure at bounding box center [586, 314] width 628 height 566
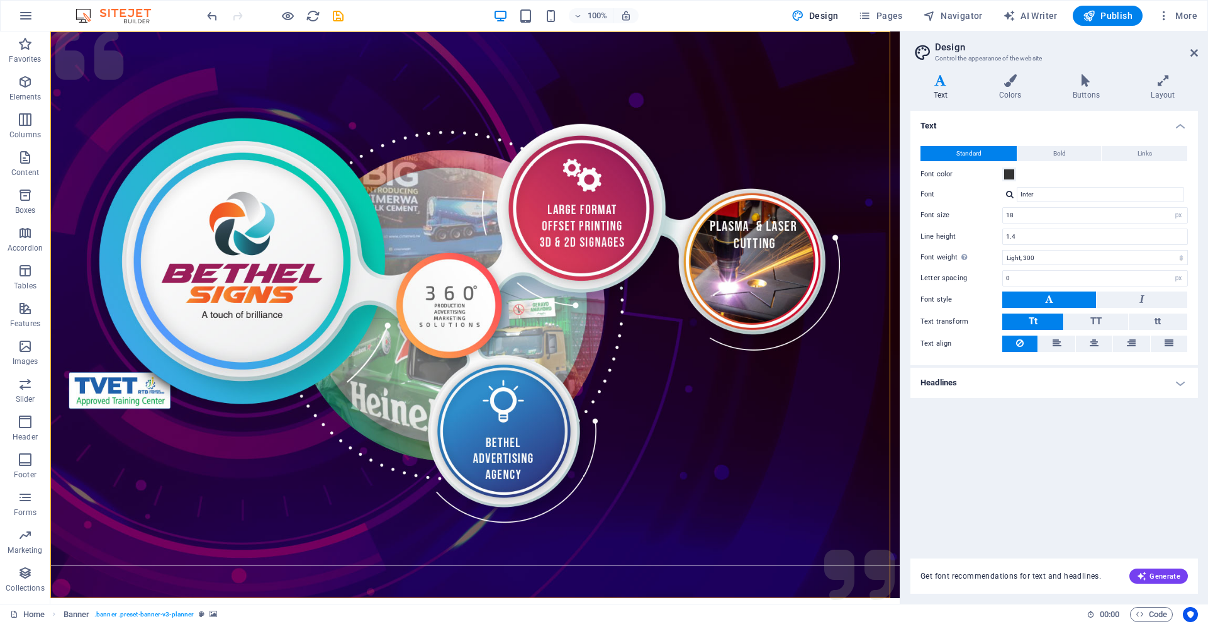
click at [315, 99] on figure at bounding box center [474, 314] width 849 height 566
click at [0, 0] on icon "button" at bounding box center [0, 0] width 0 height 0
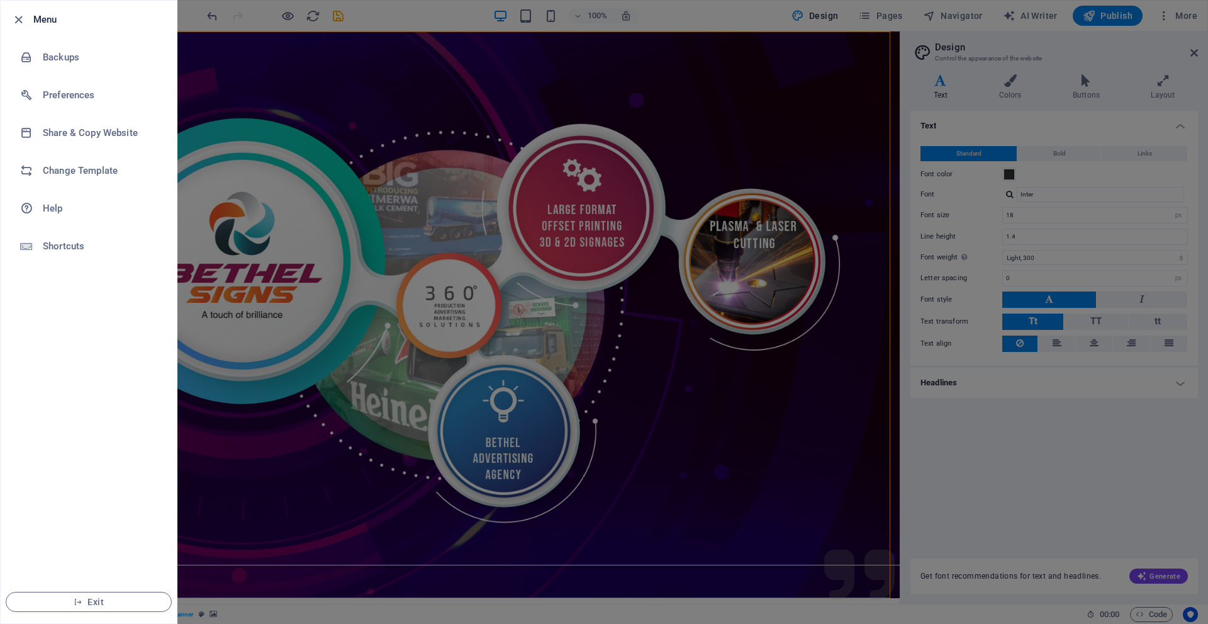
click at [338, 154] on div at bounding box center [604, 312] width 1208 height 624
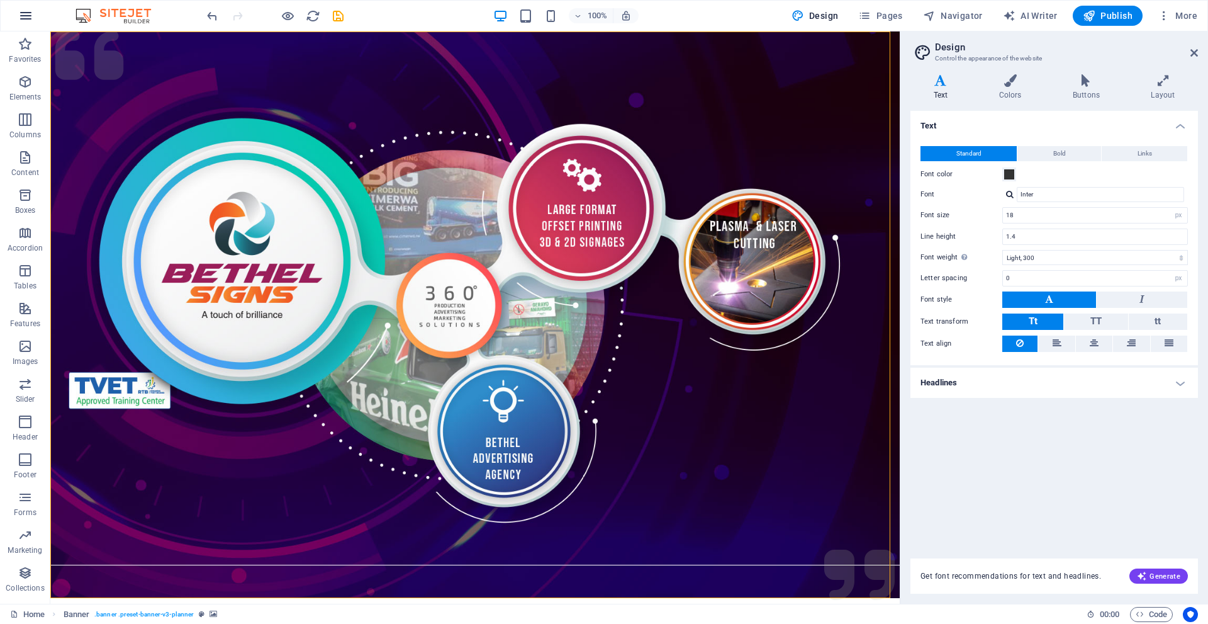
click at [0, 0] on icon "button" at bounding box center [0, 0] width 0 height 0
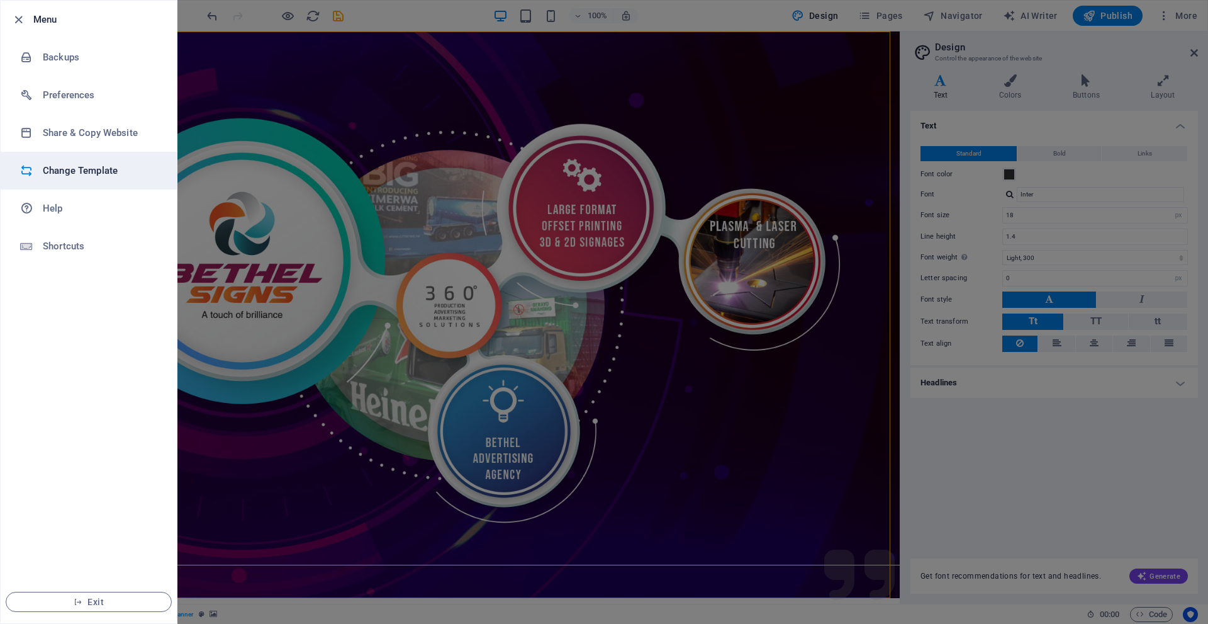
click at [94, 176] on h6 "Change Template" at bounding box center [101, 170] width 116 height 15
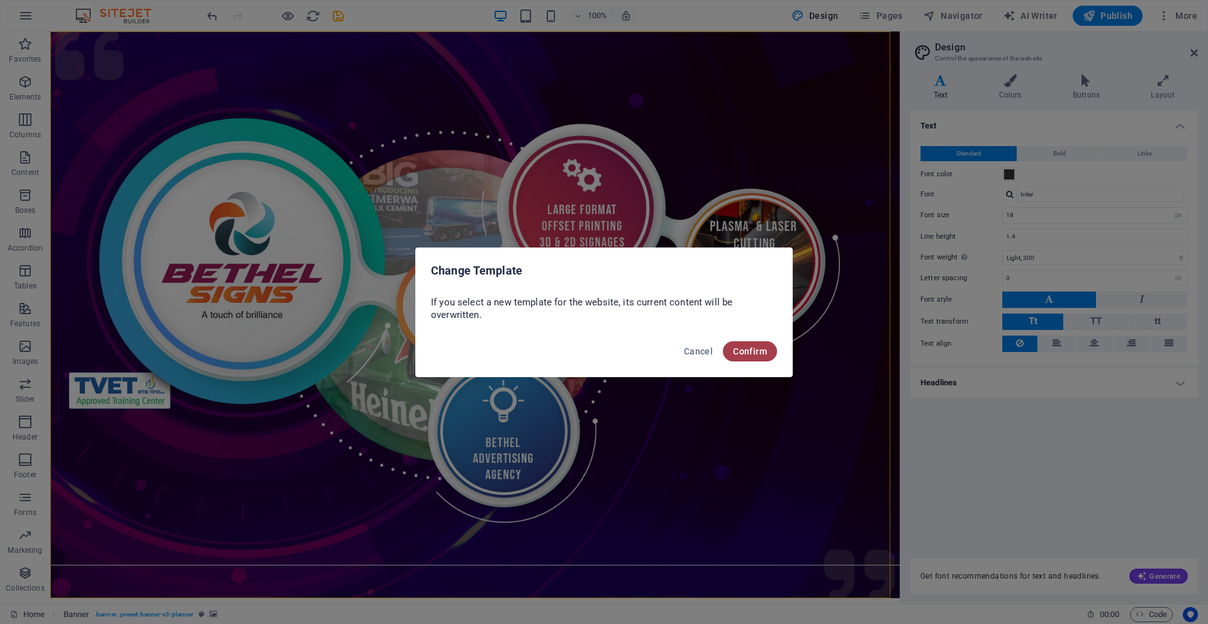
click at [743, 341] on button "Confirm" at bounding box center [750, 351] width 54 height 20
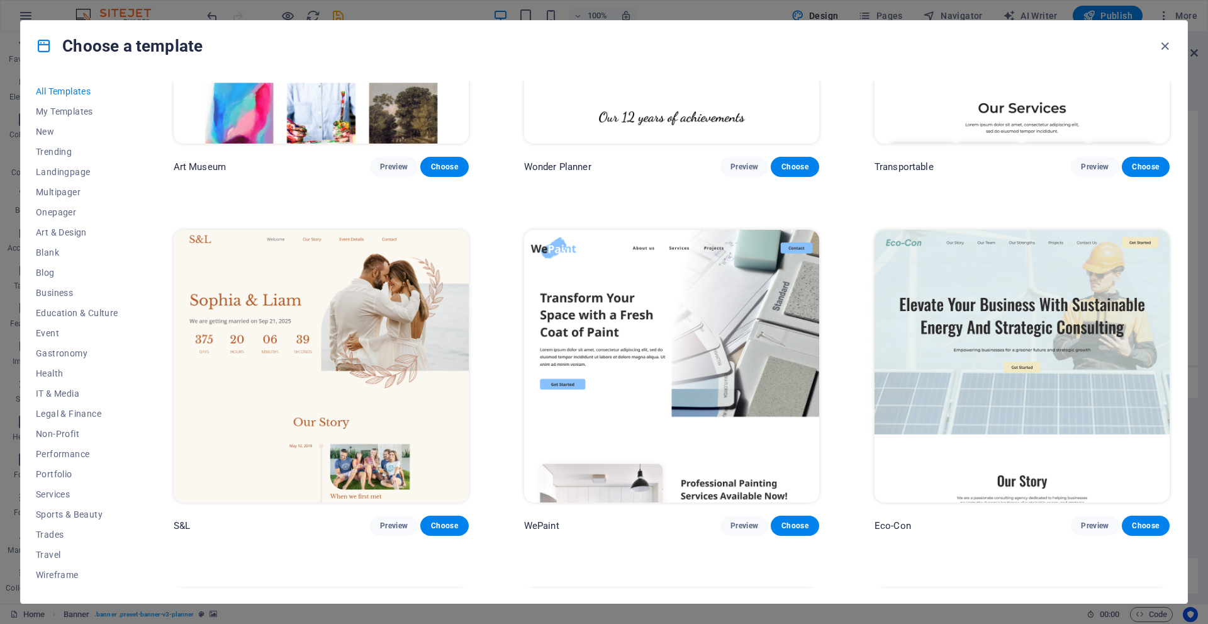
scroll to position [629, 0]
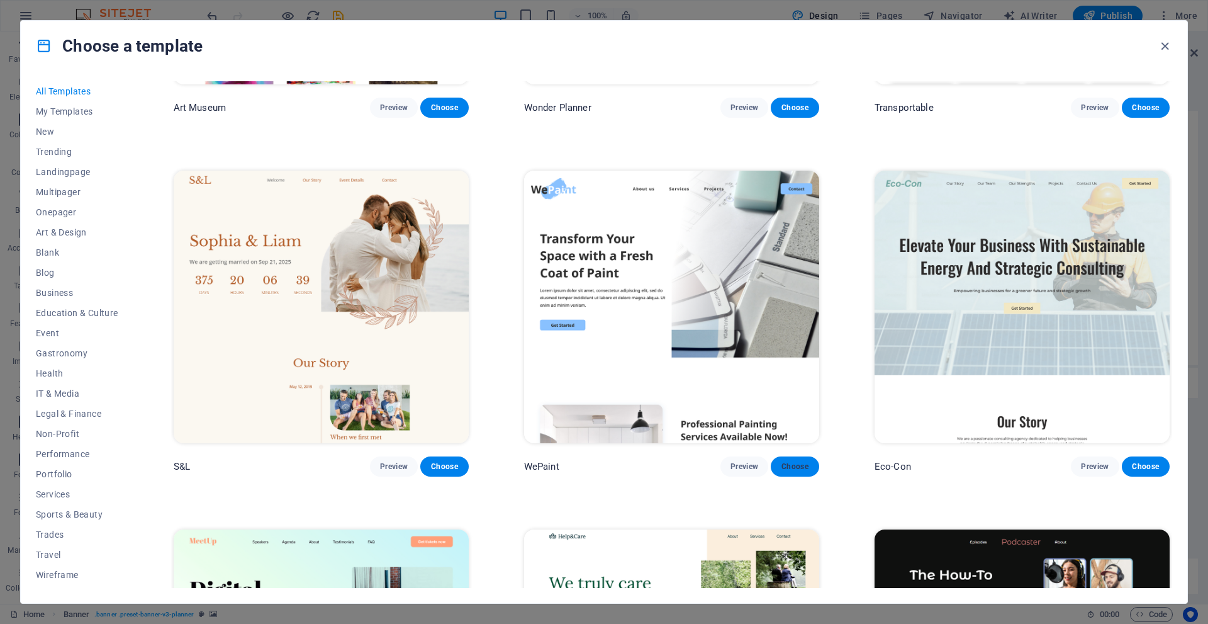
click at [794, 461] on span "Choose" at bounding box center [795, 466] width 28 height 10
